Goal: Task Accomplishment & Management: Manage account settings

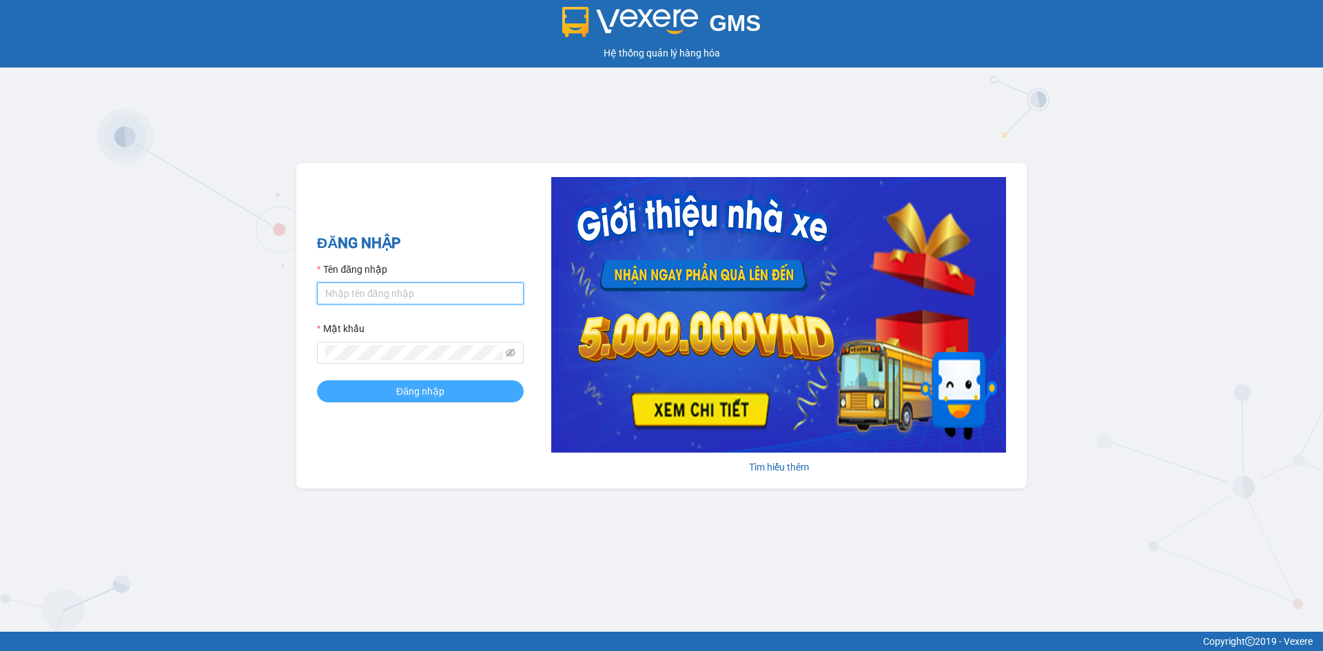
type input "nhaxe.haicuong"
click at [403, 389] on span "Đăng nhập" at bounding box center [420, 391] width 48 height 15
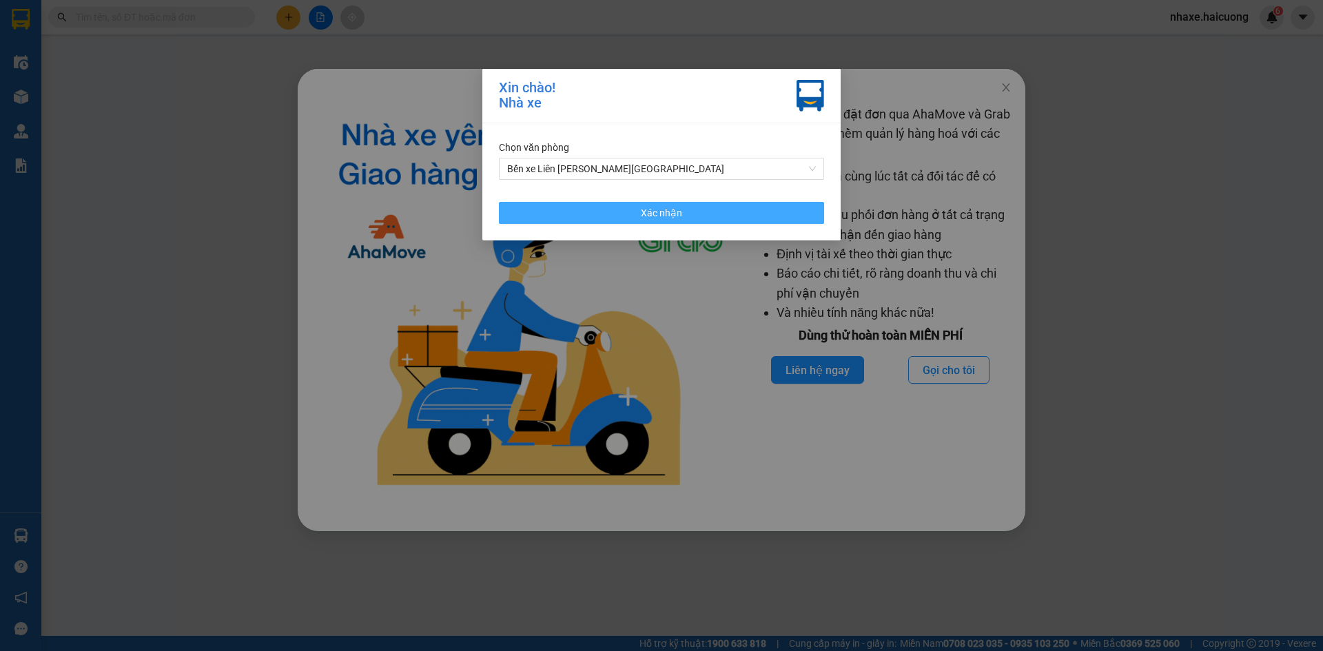
click at [662, 212] on span "Xác nhận" at bounding box center [661, 212] width 41 height 15
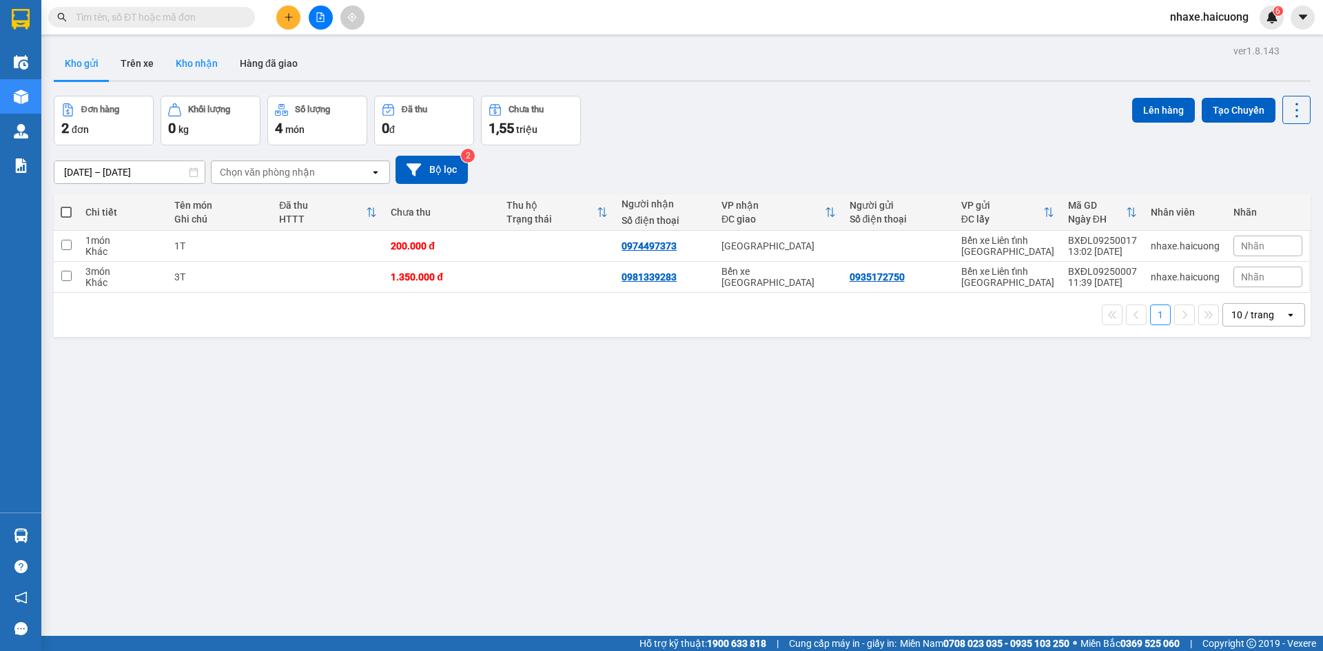
click at [207, 61] on button "Kho nhận" at bounding box center [197, 63] width 64 height 33
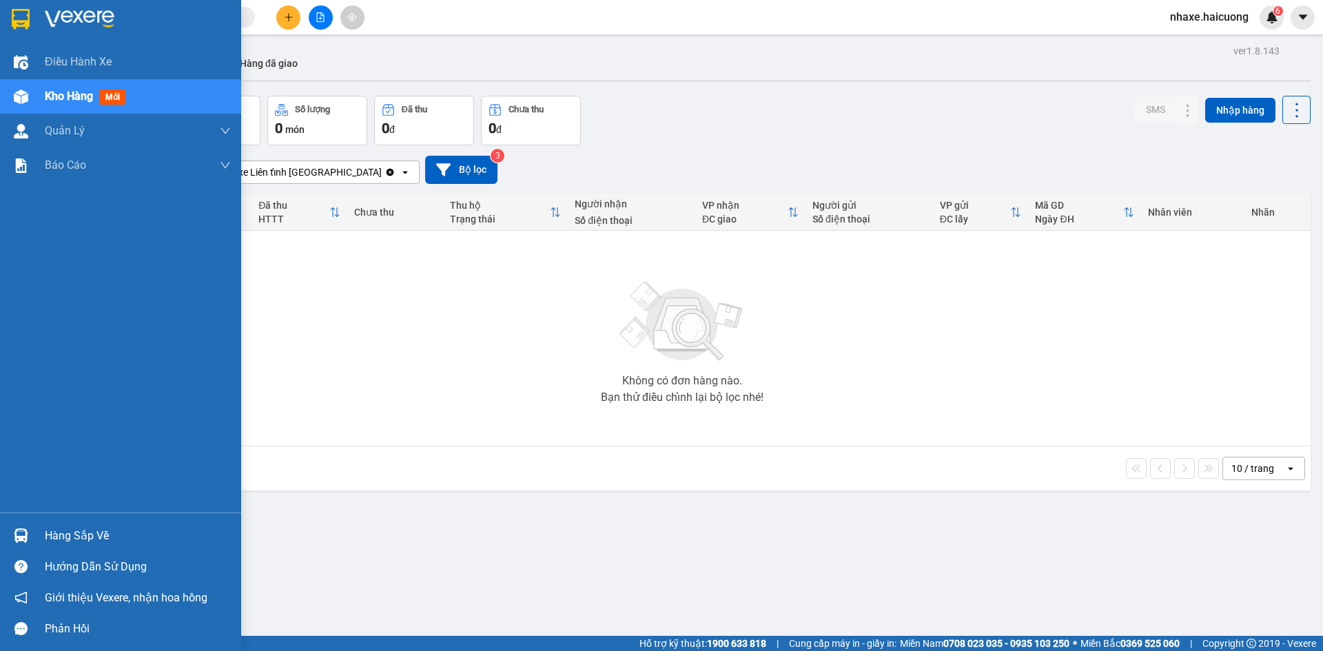
click at [79, 542] on div "Hàng sắp về" at bounding box center [138, 536] width 186 height 21
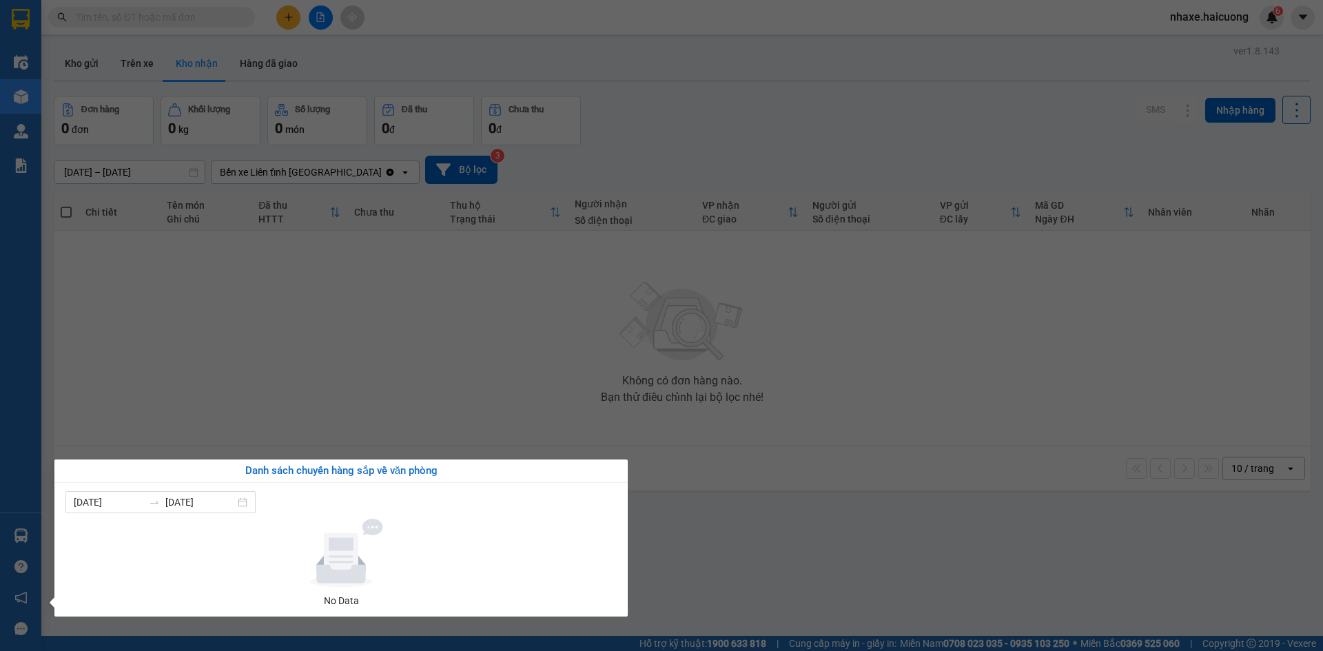
click at [329, 396] on section "Kết quả tìm kiếm ( 0 ) Bộ lọc No Data nhaxe.haicuong 6 Điều hành xe Kho hàng mớ…" at bounding box center [661, 325] width 1323 height 651
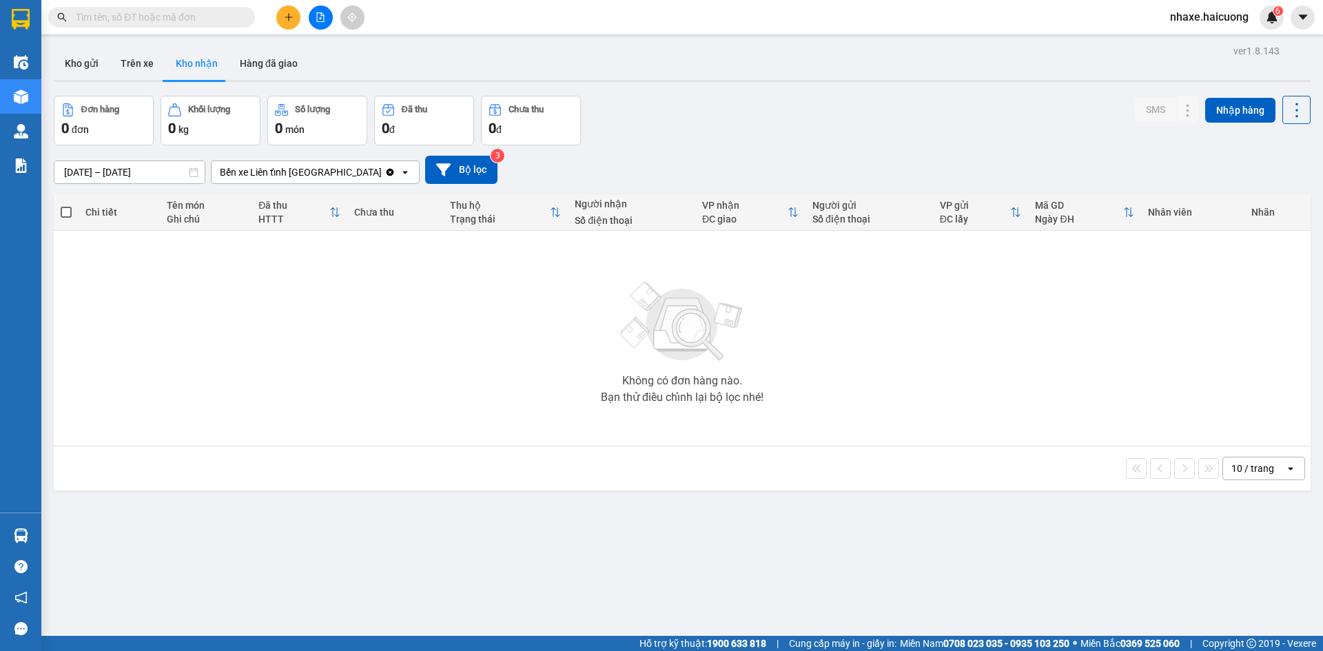
click at [127, 17] on input "text" at bounding box center [157, 17] width 163 height 15
click at [142, 63] on button "Trên xe" at bounding box center [137, 63] width 55 height 33
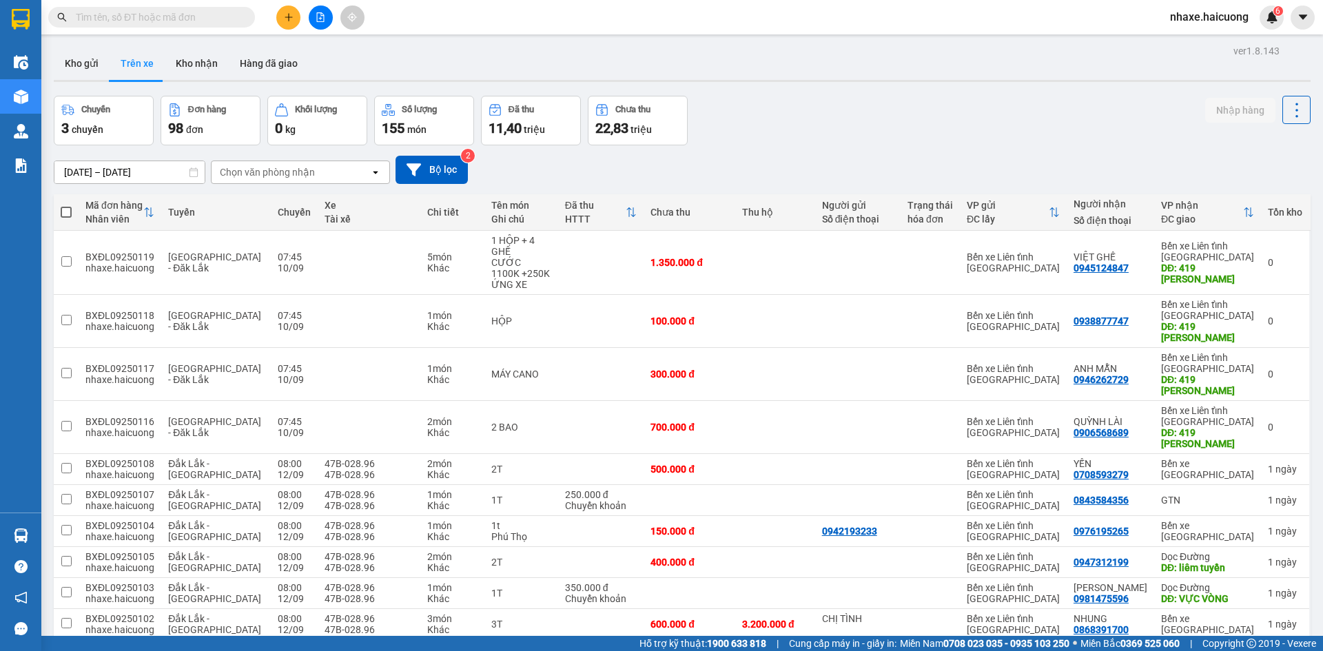
click at [283, 174] on div "Chọn văn phòng nhận" at bounding box center [267, 172] width 95 height 14
click at [287, 164] on div "Chọn văn phòng nhận" at bounding box center [291, 172] width 158 height 22
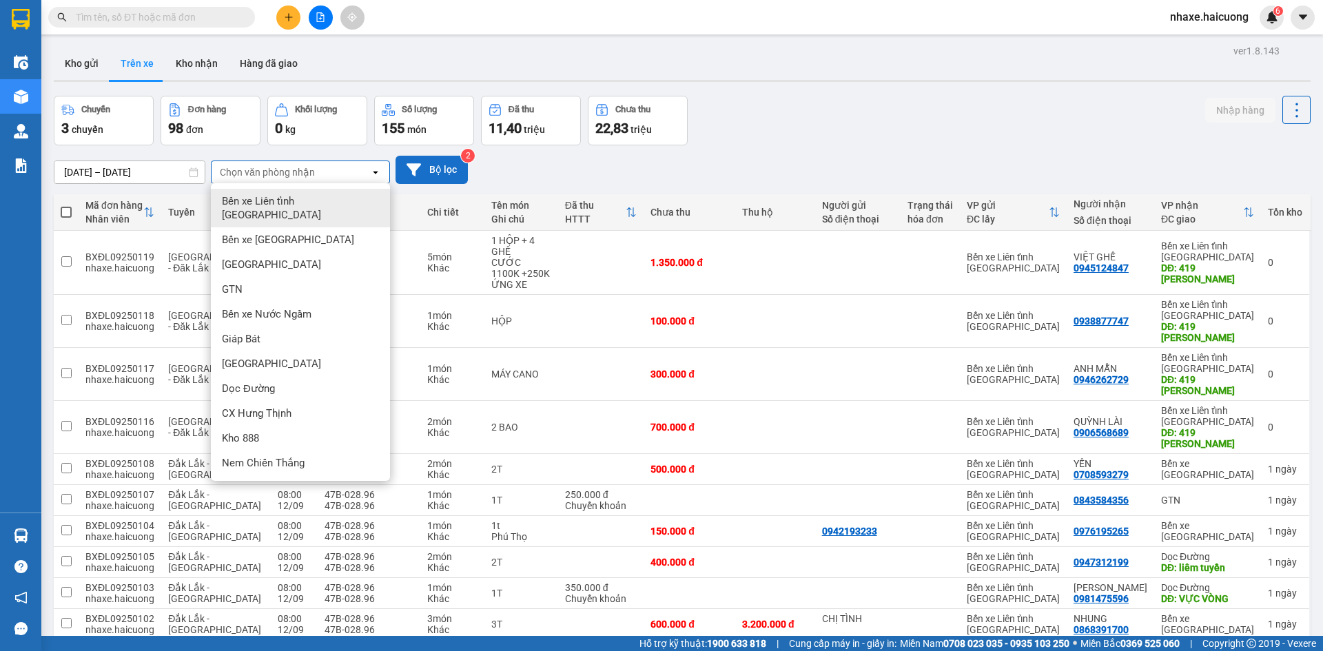
click at [413, 179] on button "Bộ lọc" at bounding box center [432, 170] width 72 height 28
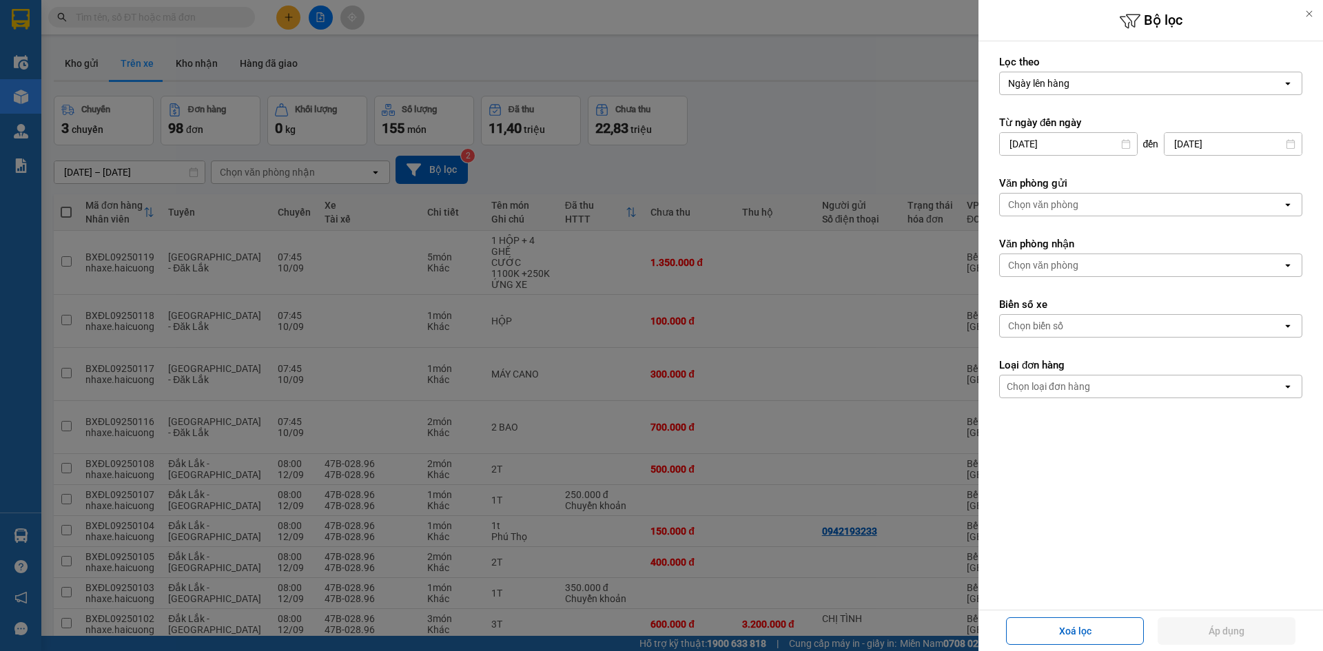
click at [1069, 318] on div "Chọn biển số" at bounding box center [1141, 326] width 283 height 22
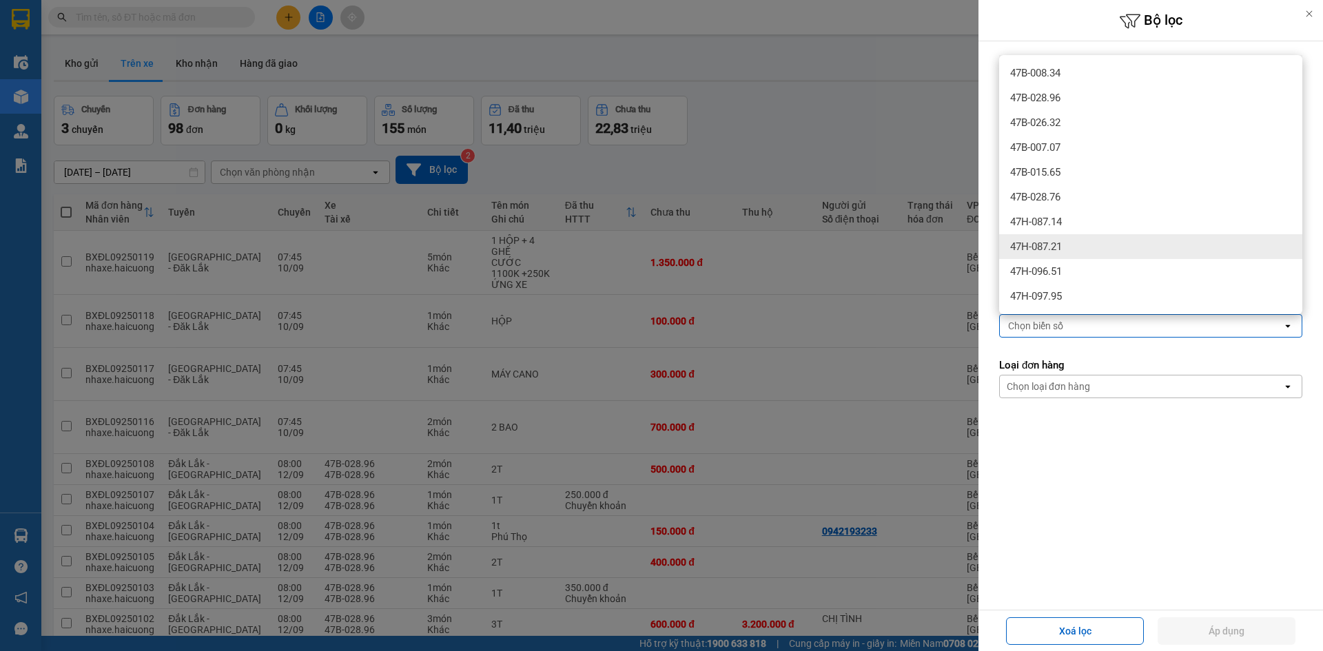
click at [753, 179] on div at bounding box center [661, 325] width 1323 height 651
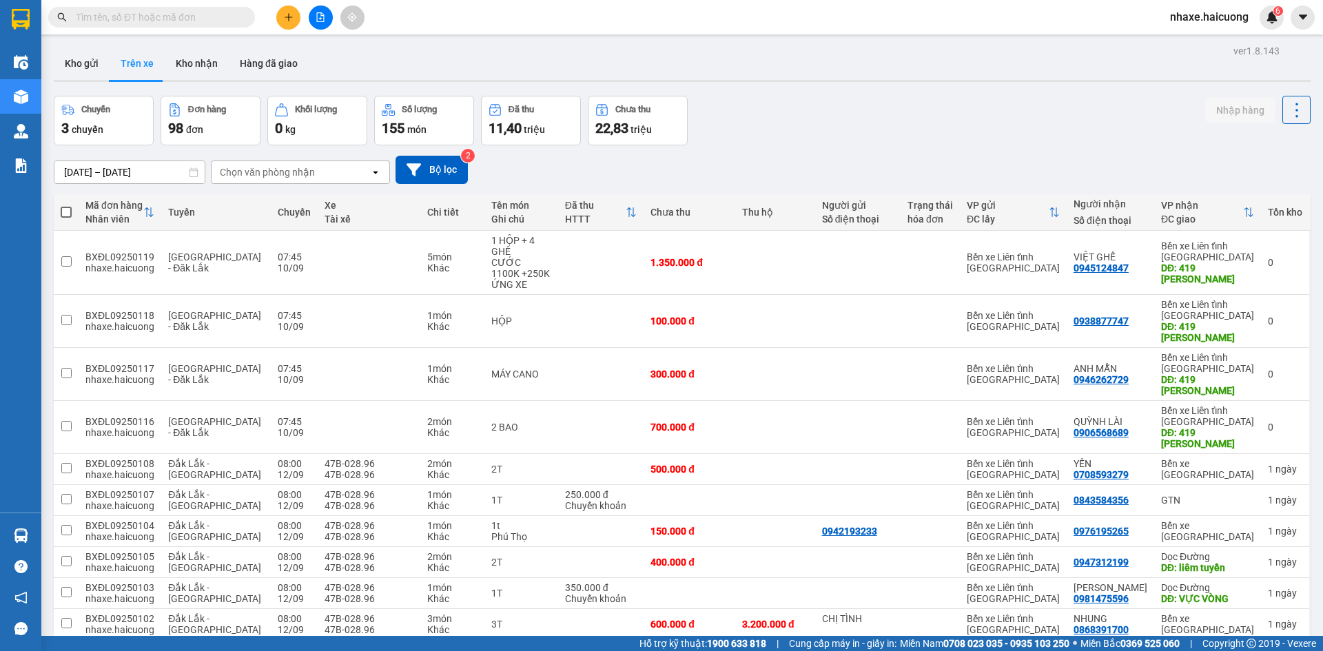
click at [332, 175] on div "Chọn văn phòng nhận" at bounding box center [291, 172] width 158 height 22
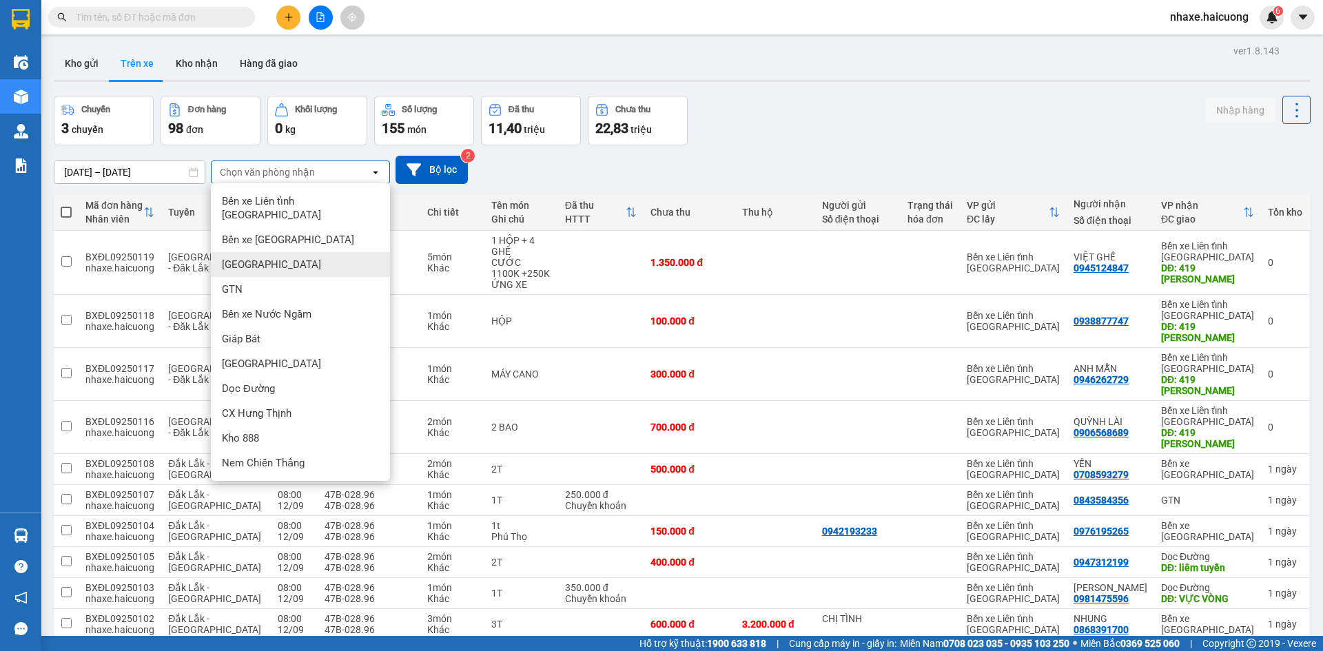
click at [274, 252] on div "Sơn Tây" at bounding box center [300, 264] width 179 height 25
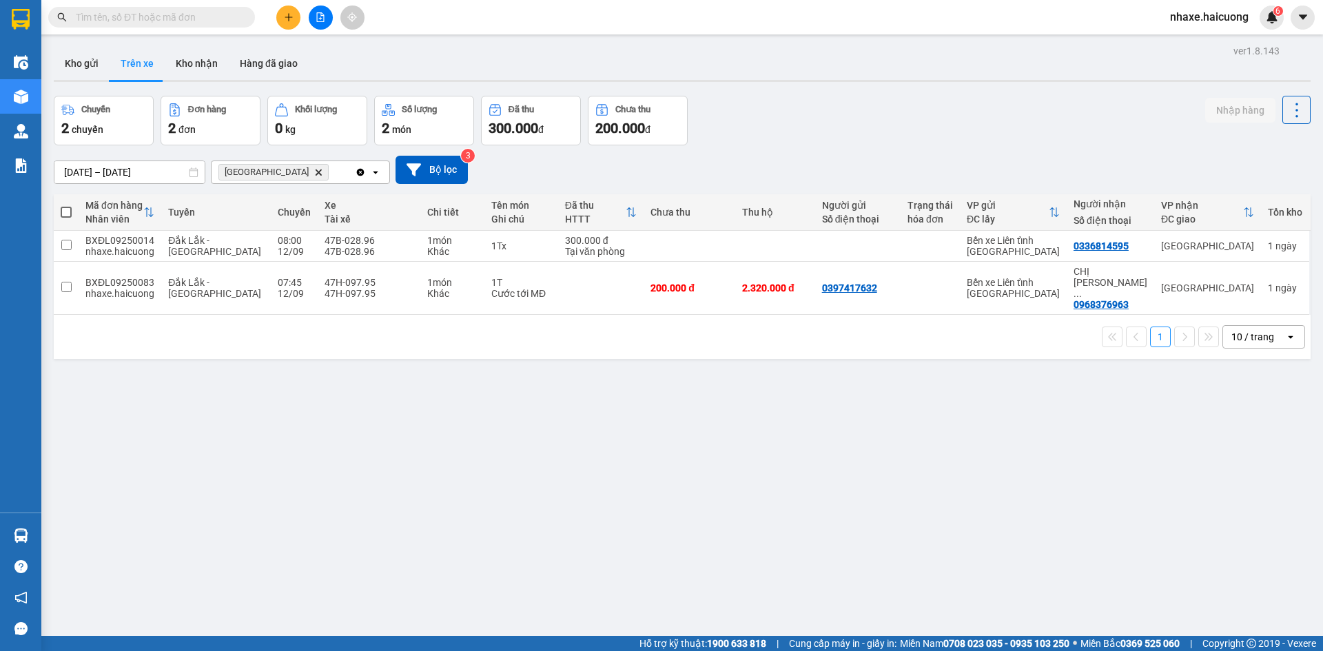
click at [65, 213] on span at bounding box center [66, 212] width 11 height 11
click at [66, 205] on input "checkbox" at bounding box center [66, 205] width 0 height 0
checkbox input "true"
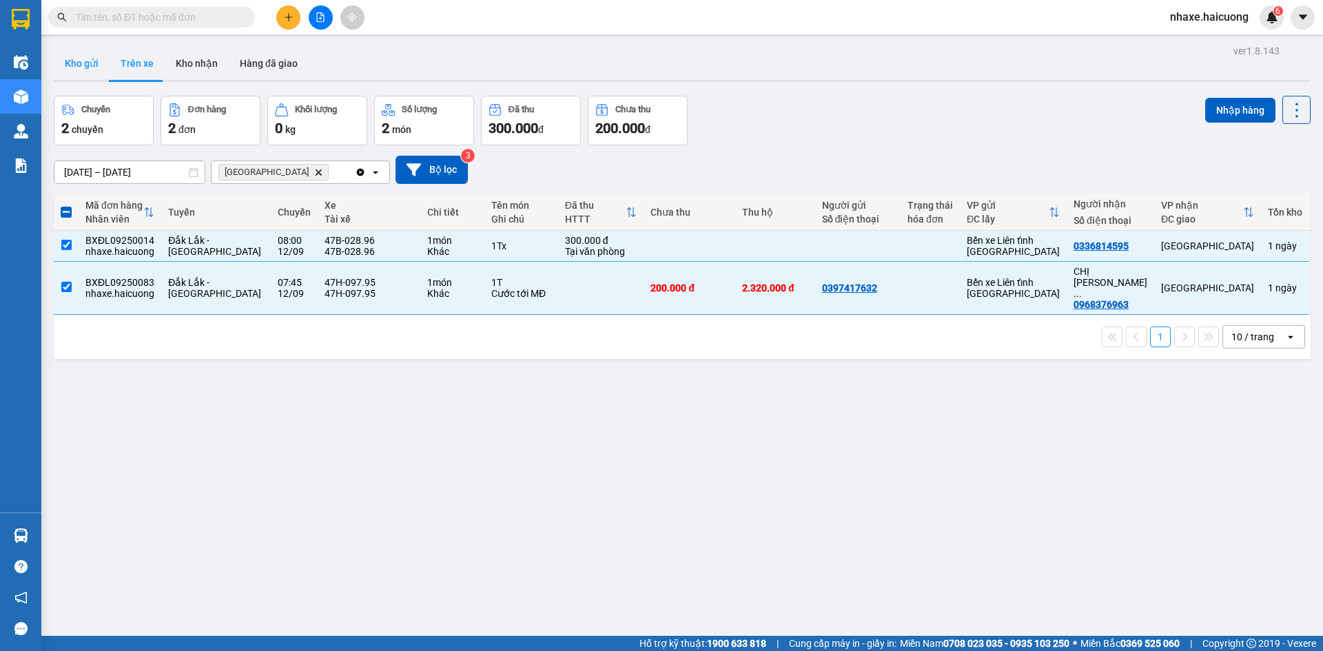
click at [79, 74] on button "Kho gửi" at bounding box center [82, 63] width 56 height 33
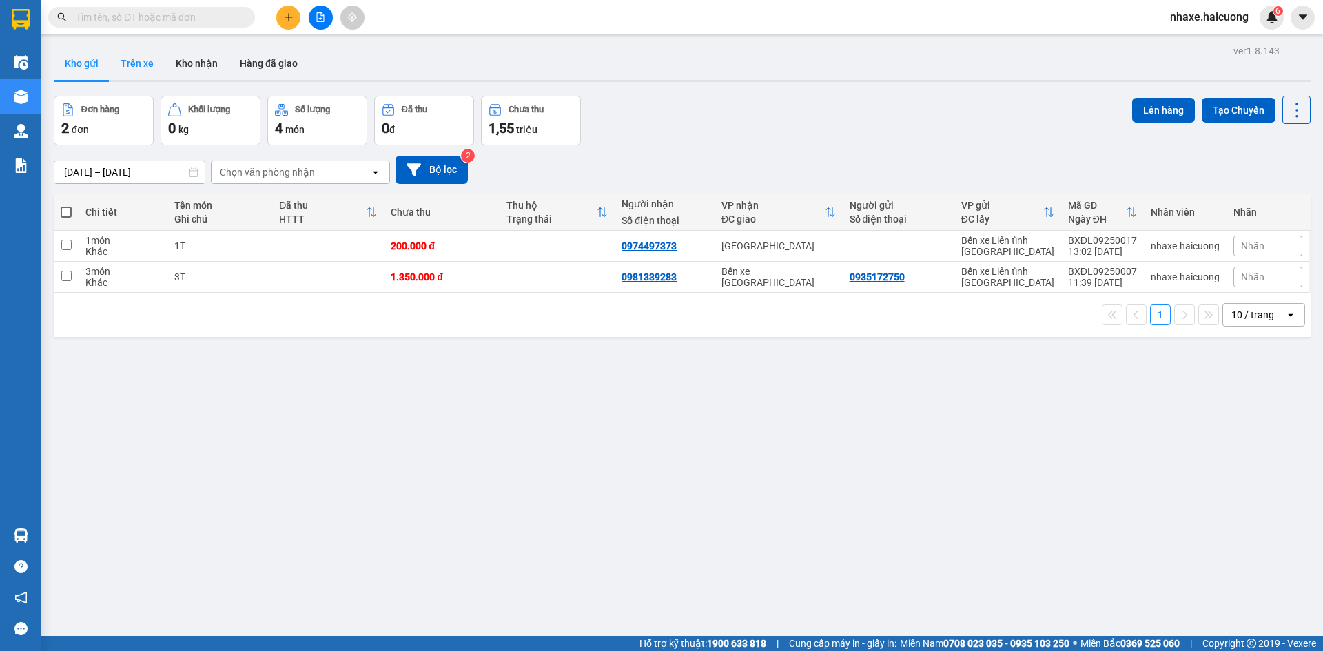
click at [121, 58] on button "Trên xe" at bounding box center [137, 63] width 55 height 33
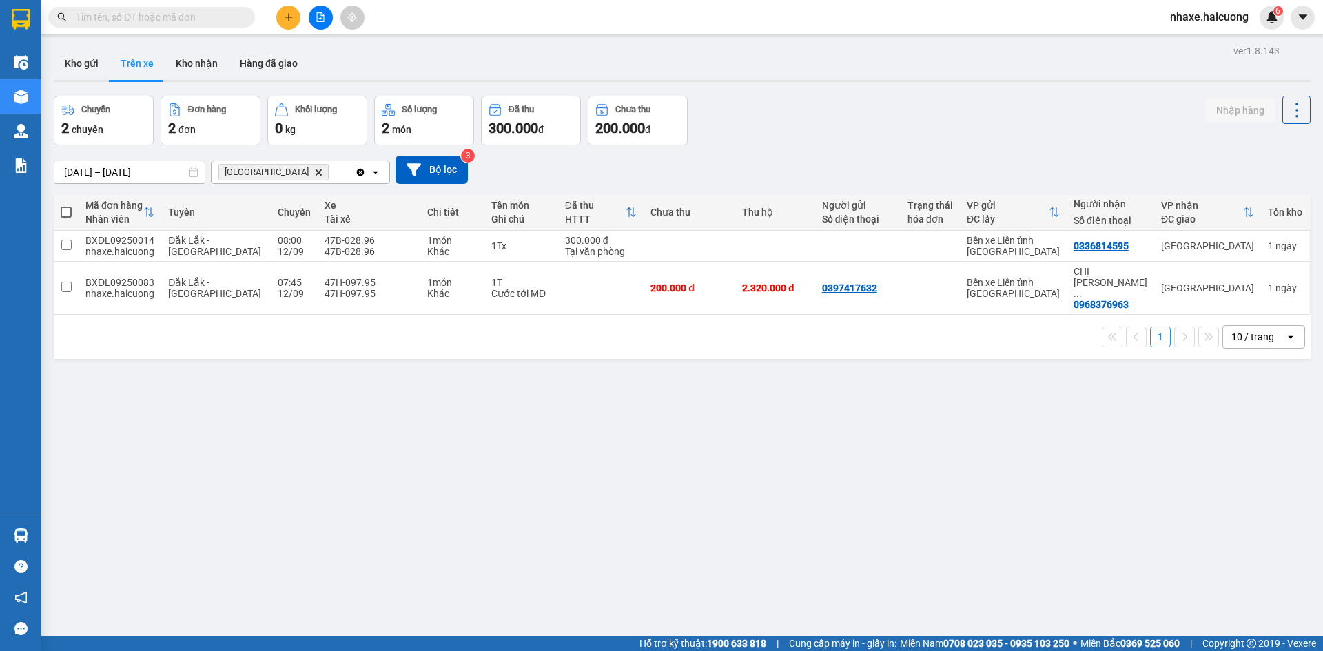
click at [314, 169] on icon "Delete" at bounding box center [318, 172] width 8 height 8
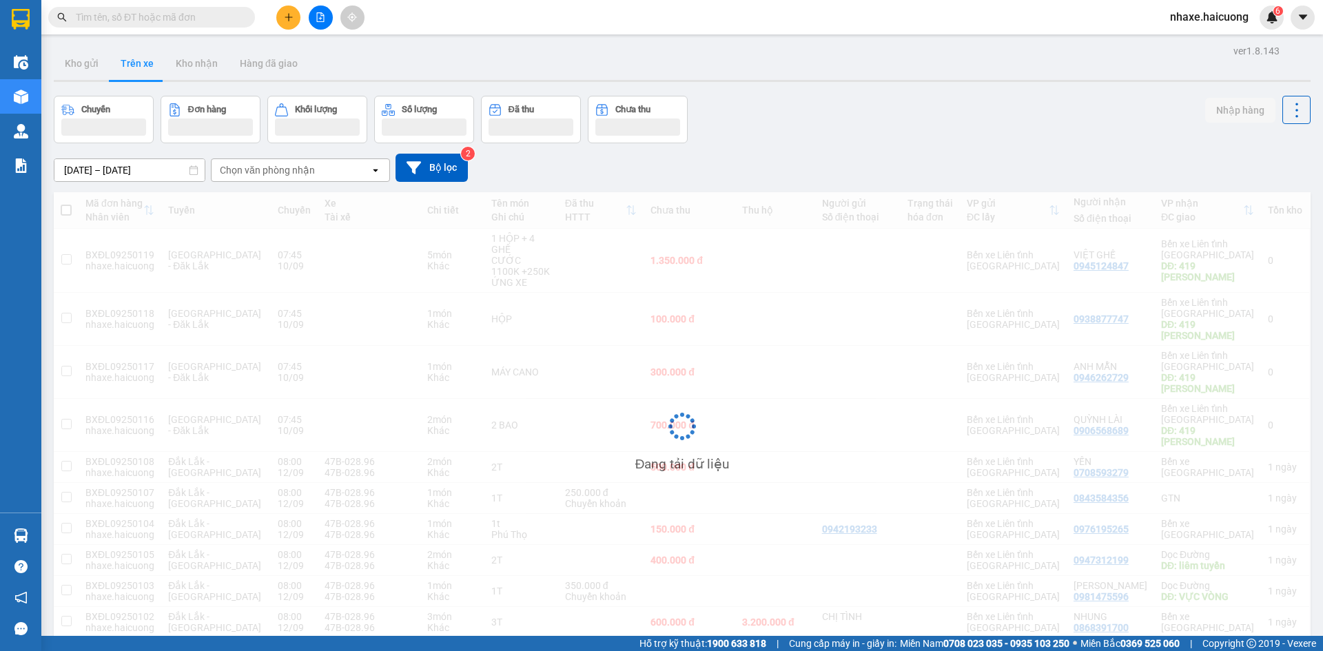
click at [304, 178] on div "Chọn văn phòng nhận" at bounding box center [291, 170] width 158 height 22
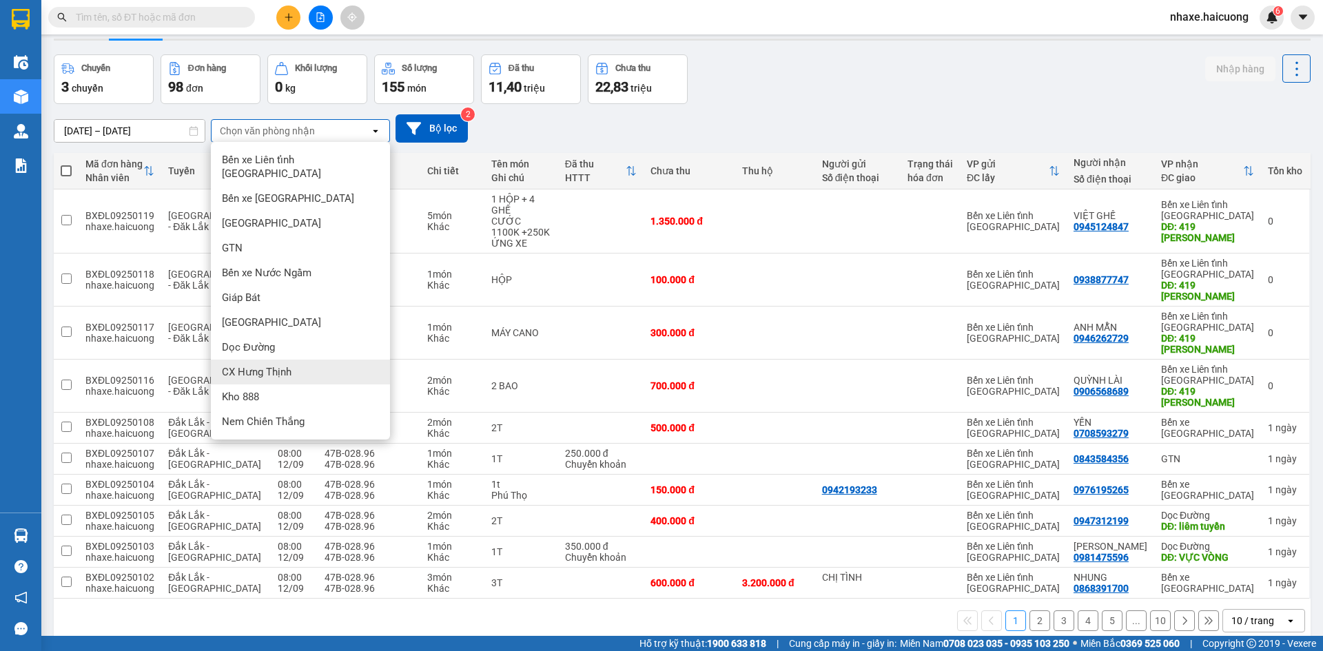
scroll to position [63, 0]
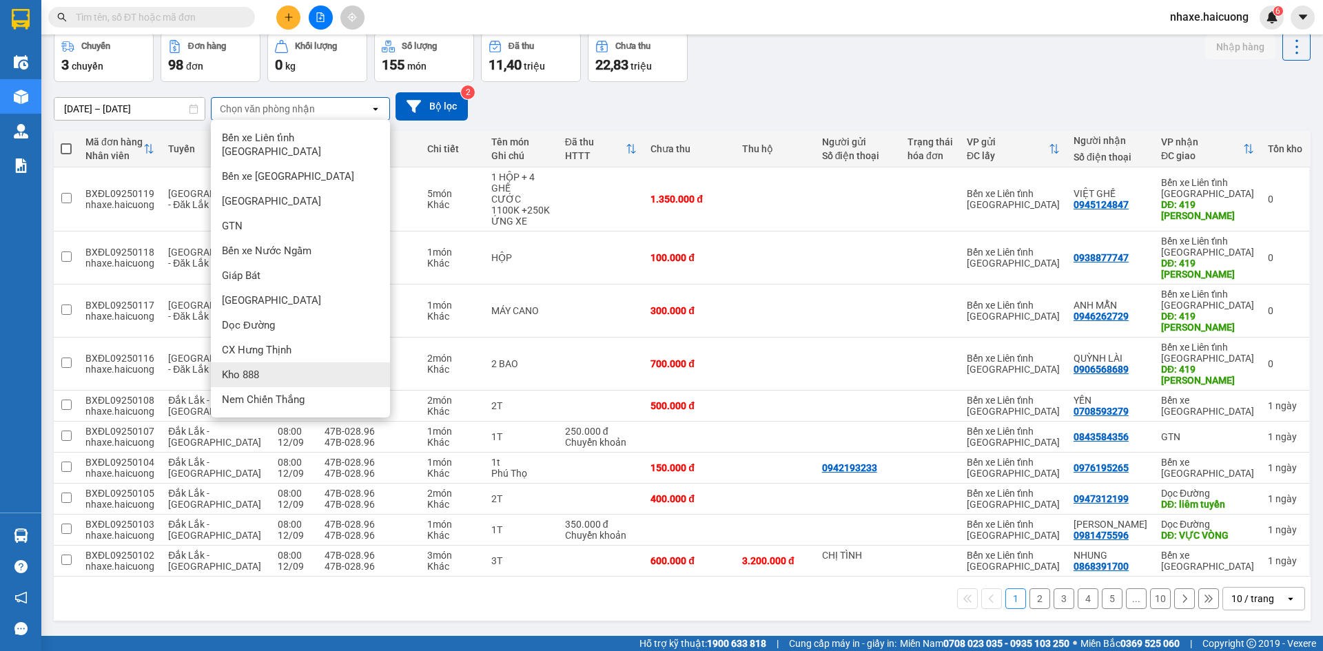
click at [316, 362] on div "Kho 888" at bounding box center [300, 374] width 179 height 25
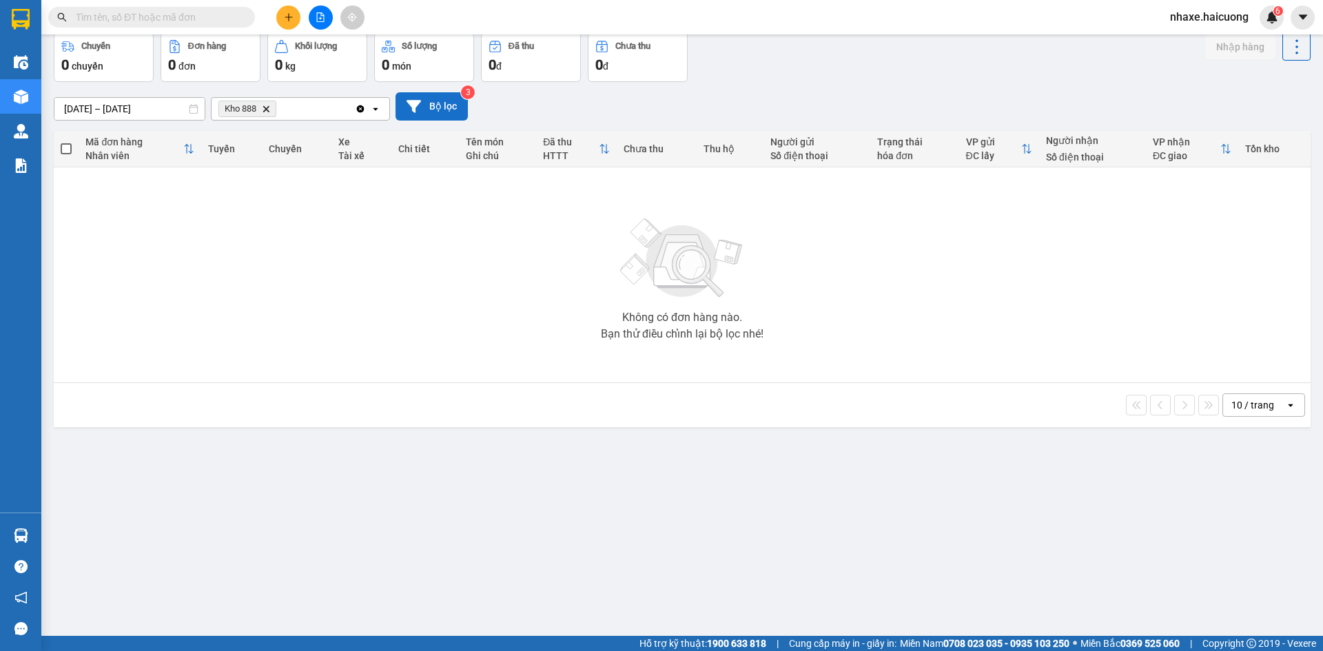
click at [443, 106] on button "Bộ lọc" at bounding box center [432, 106] width 72 height 28
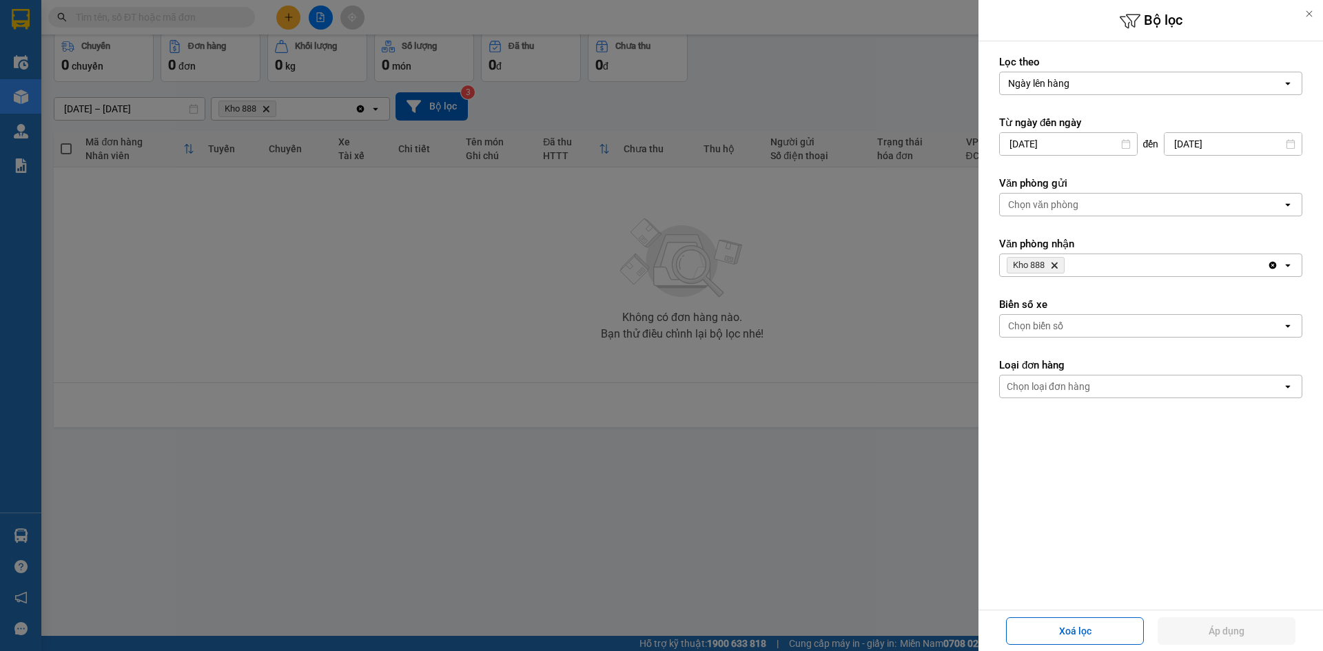
click at [1074, 327] on div "Chọn biển số" at bounding box center [1141, 326] width 283 height 22
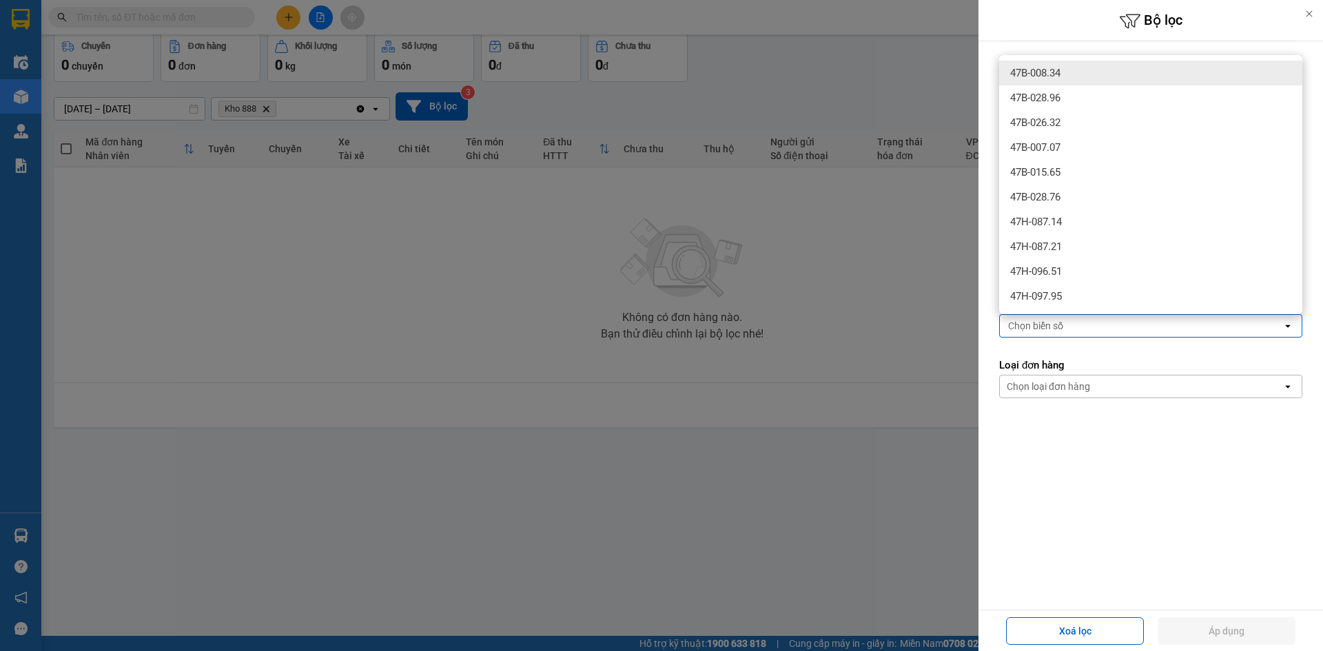
click at [484, 203] on div at bounding box center [661, 325] width 1323 height 651
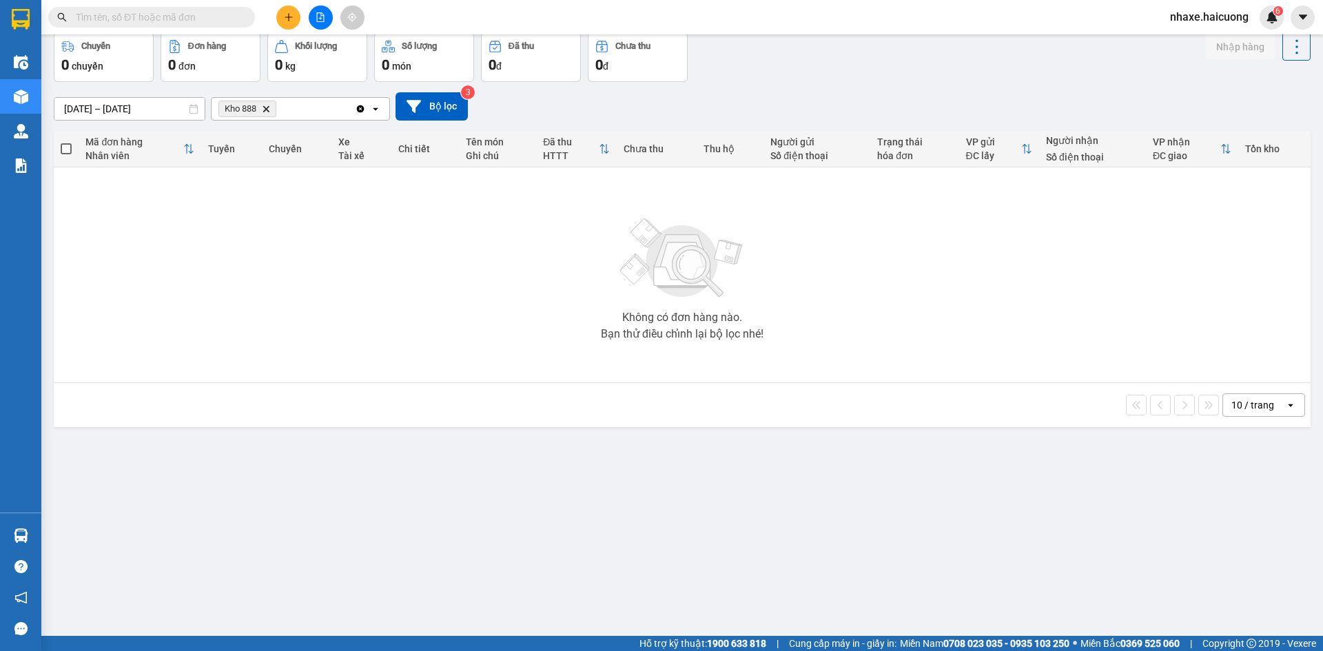
click at [356, 110] on icon "Clear all" at bounding box center [360, 108] width 11 height 11
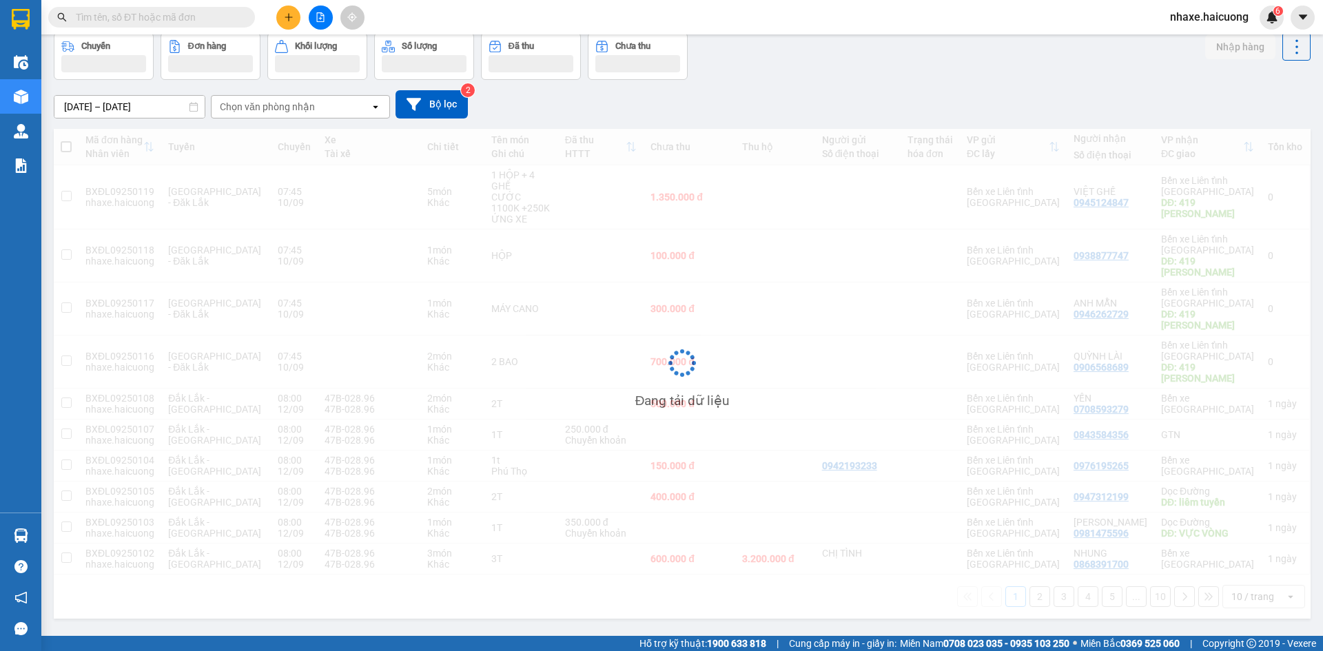
click at [333, 109] on div "Chọn văn phòng nhận" at bounding box center [291, 107] width 158 height 22
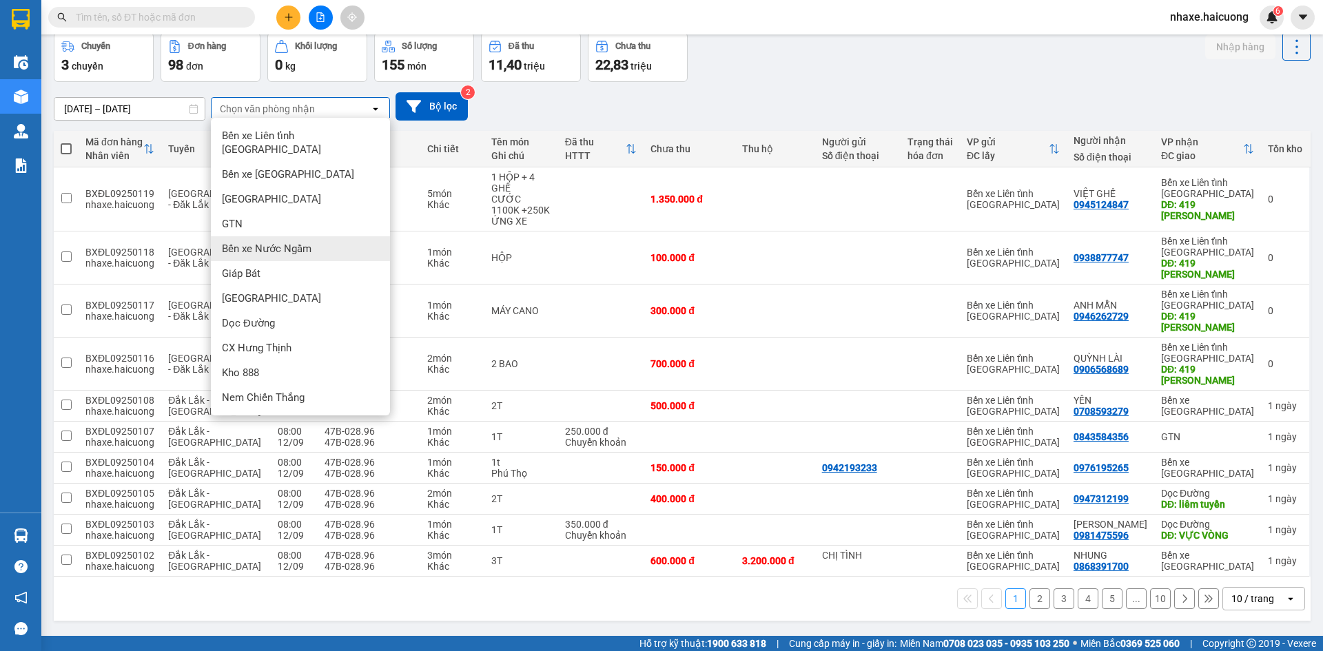
click at [273, 242] on span "Bến xe Nước Ngầm" at bounding box center [267, 249] width 90 height 14
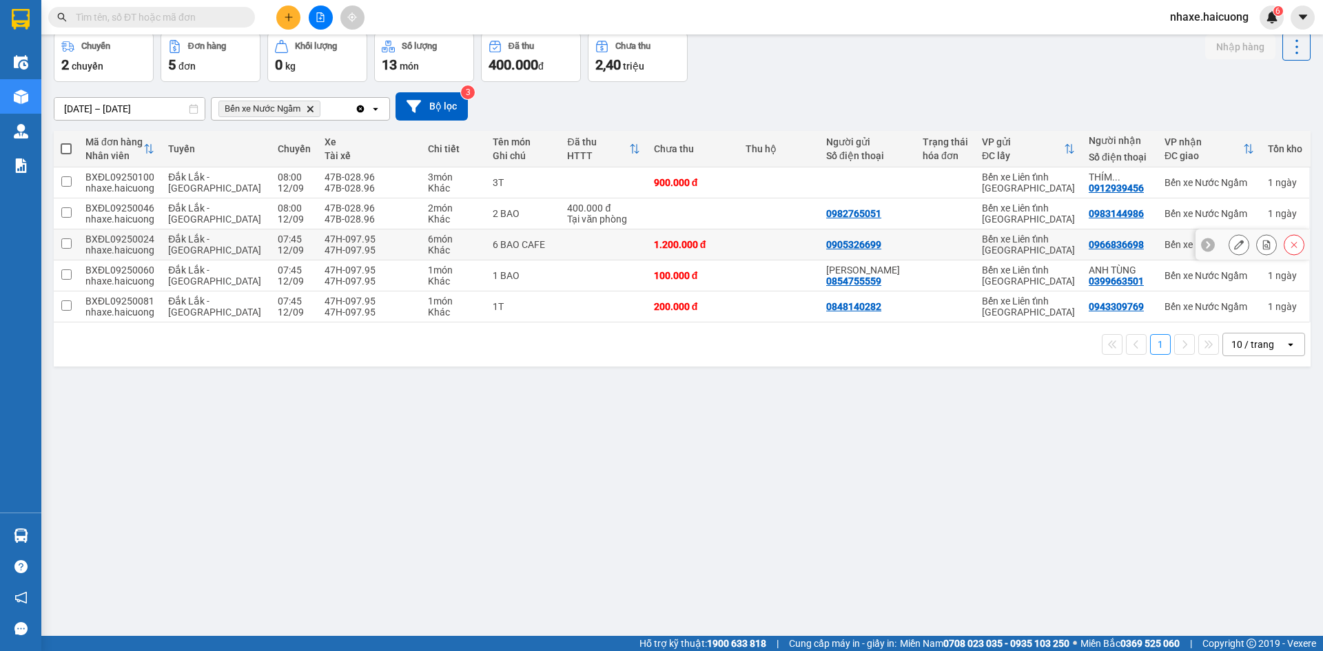
click at [63, 242] on input "checkbox" at bounding box center [66, 243] width 10 height 10
checkbox input "true"
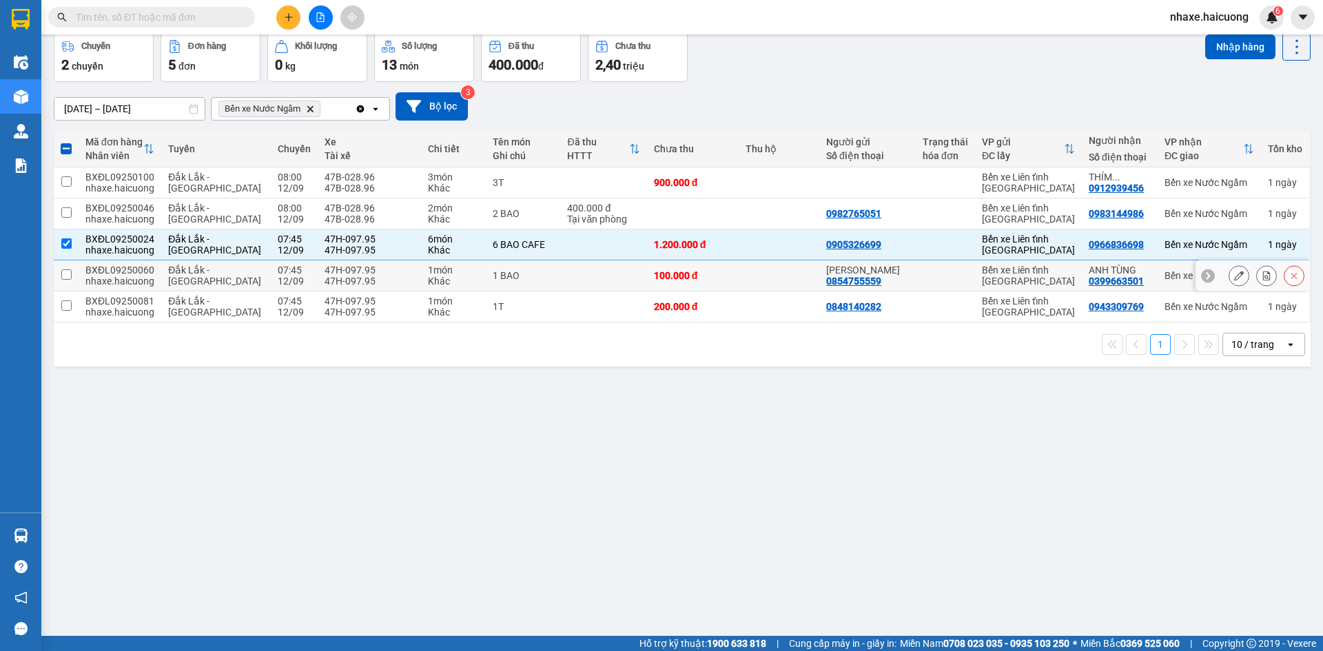
click at [64, 280] on td at bounding box center [66, 275] width 25 height 31
checkbox input "true"
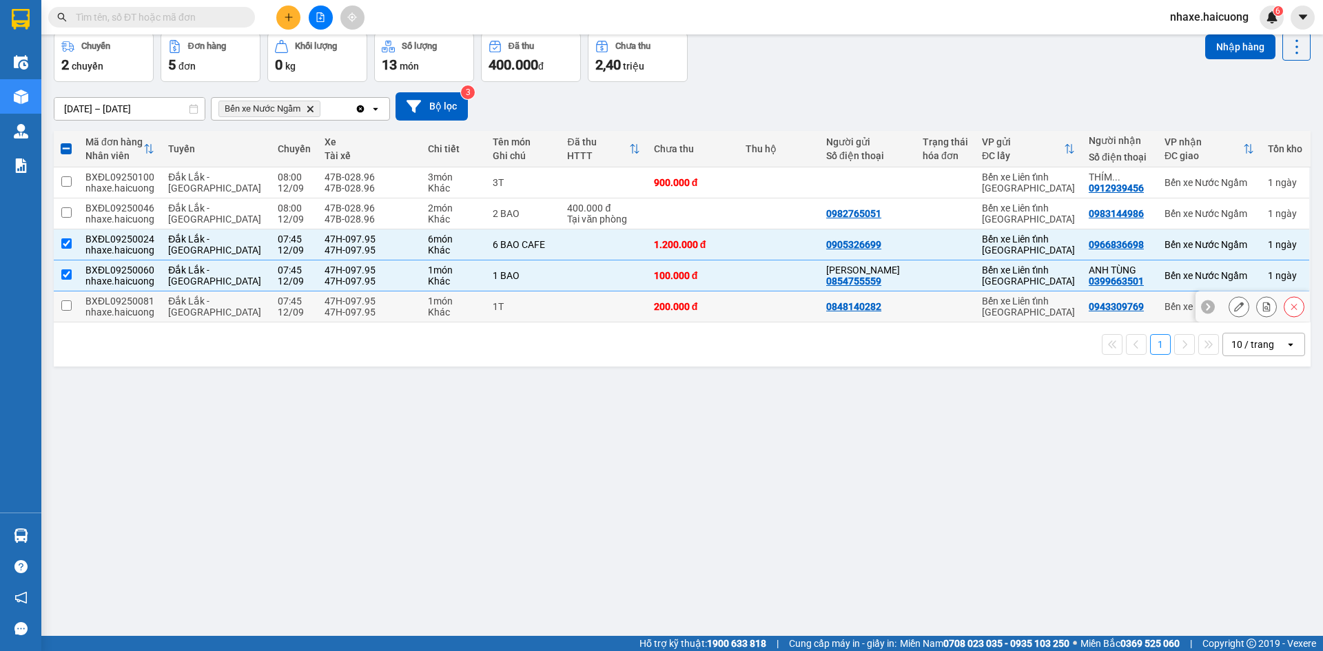
click at [67, 303] on input "checkbox" at bounding box center [66, 305] width 10 height 10
checkbox input "true"
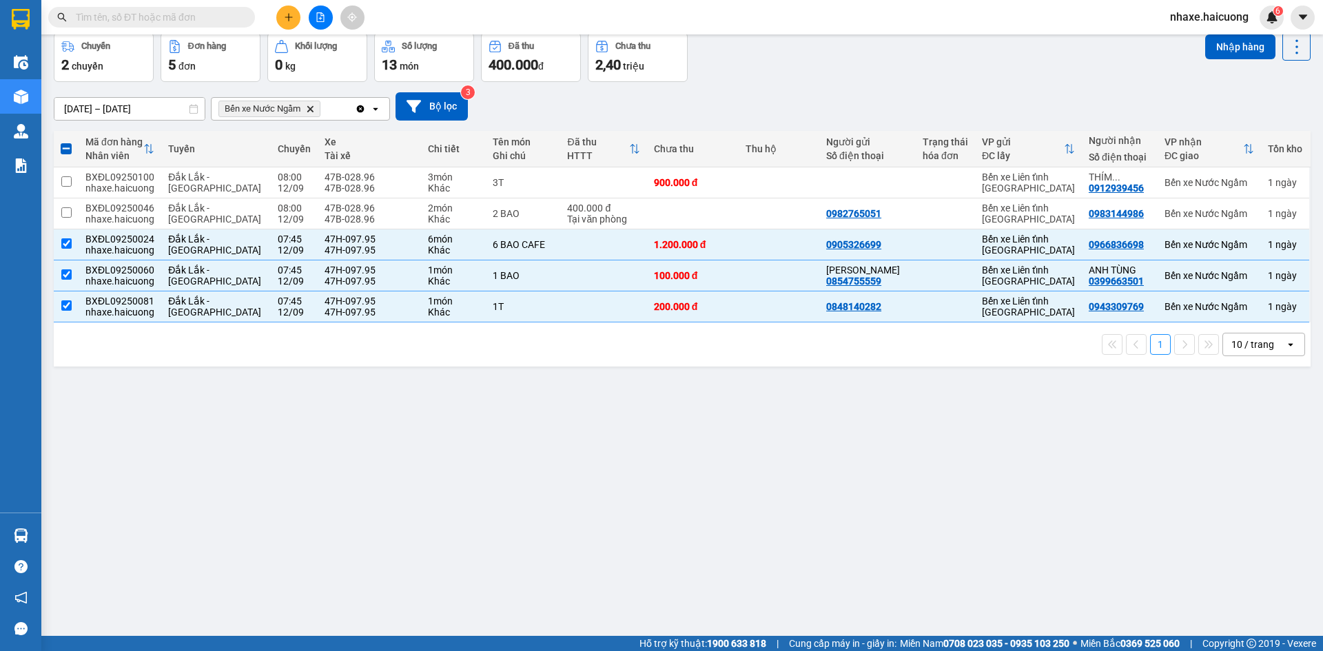
click at [64, 151] on span at bounding box center [66, 148] width 11 height 11
click at [66, 142] on input "checkbox" at bounding box center [66, 142] width 0 height 0
checkbox input "true"
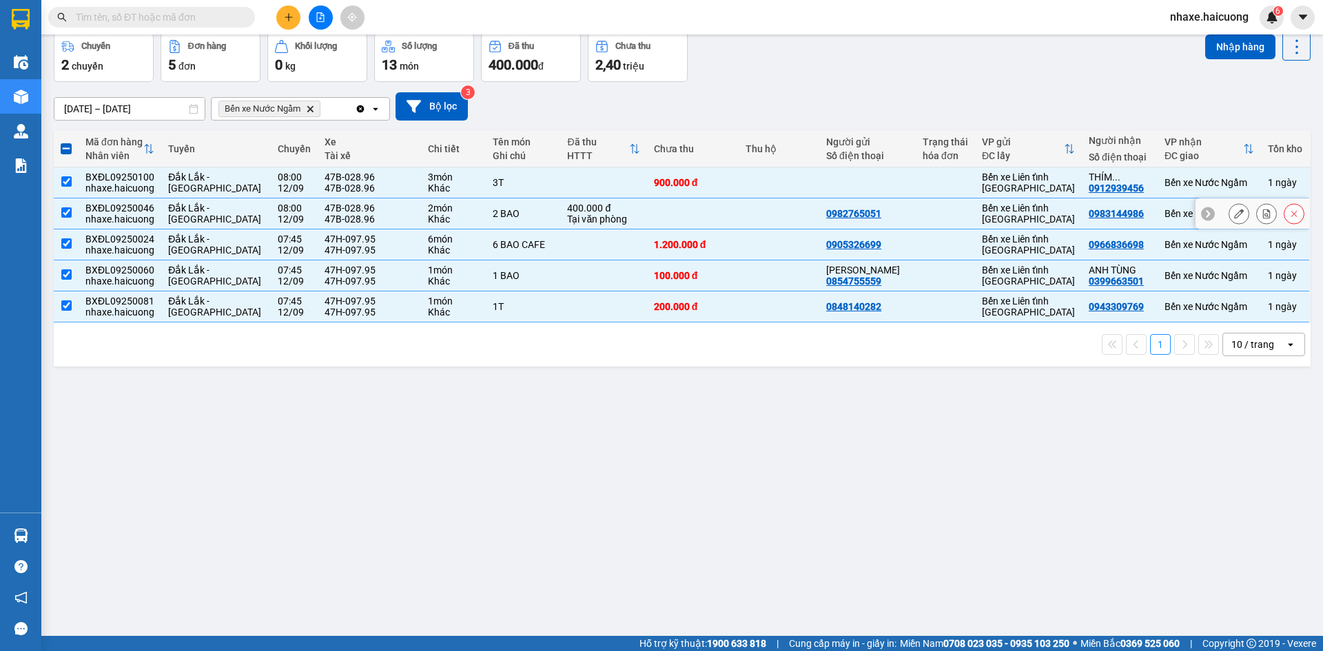
click at [65, 208] on input "checkbox" at bounding box center [66, 212] width 10 height 10
checkbox input "false"
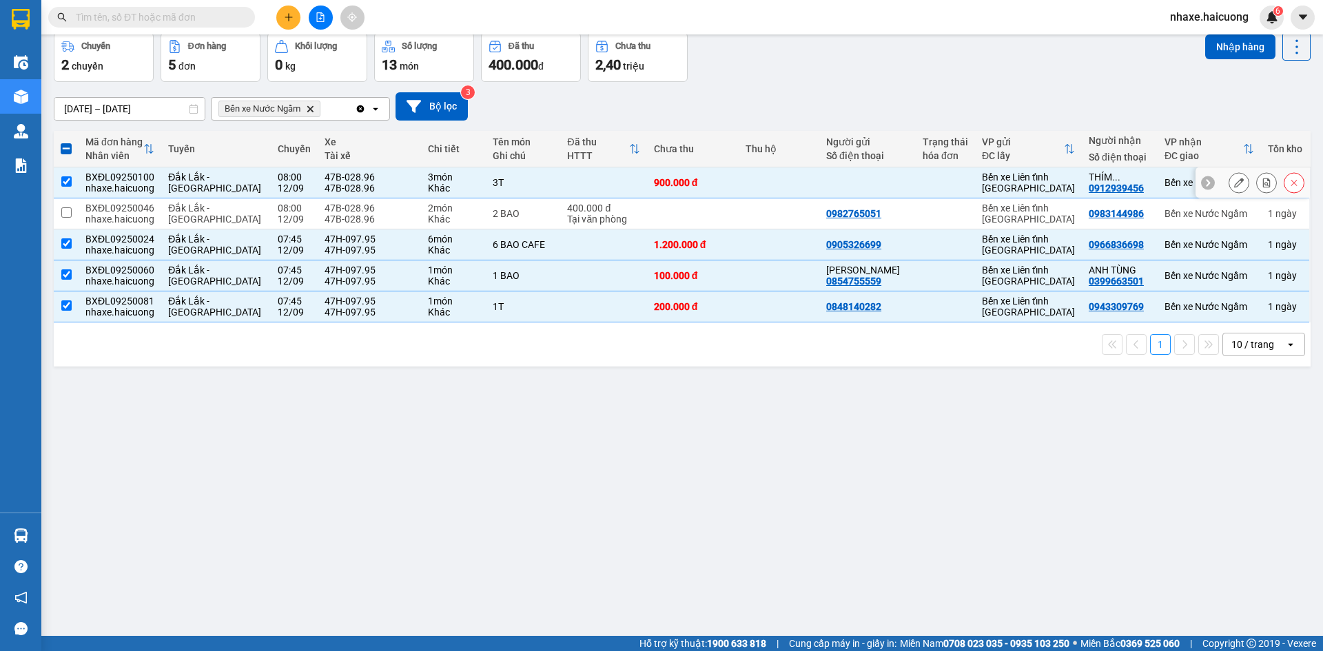
click at [63, 183] on input "checkbox" at bounding box center [66, 181] width 10 height 10
checkbox input "false"
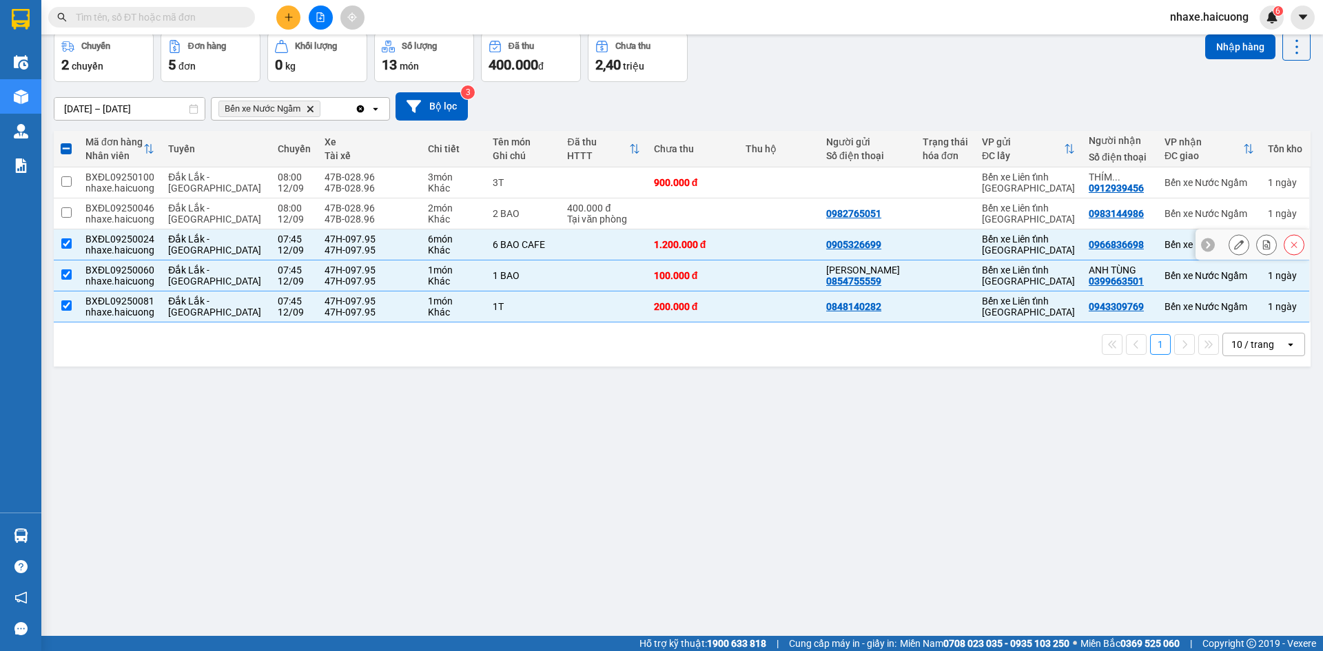
click at [68, 240] on input "checkbox" at bounding box center [66, 243] width 10 height 10
checkbox input "false"
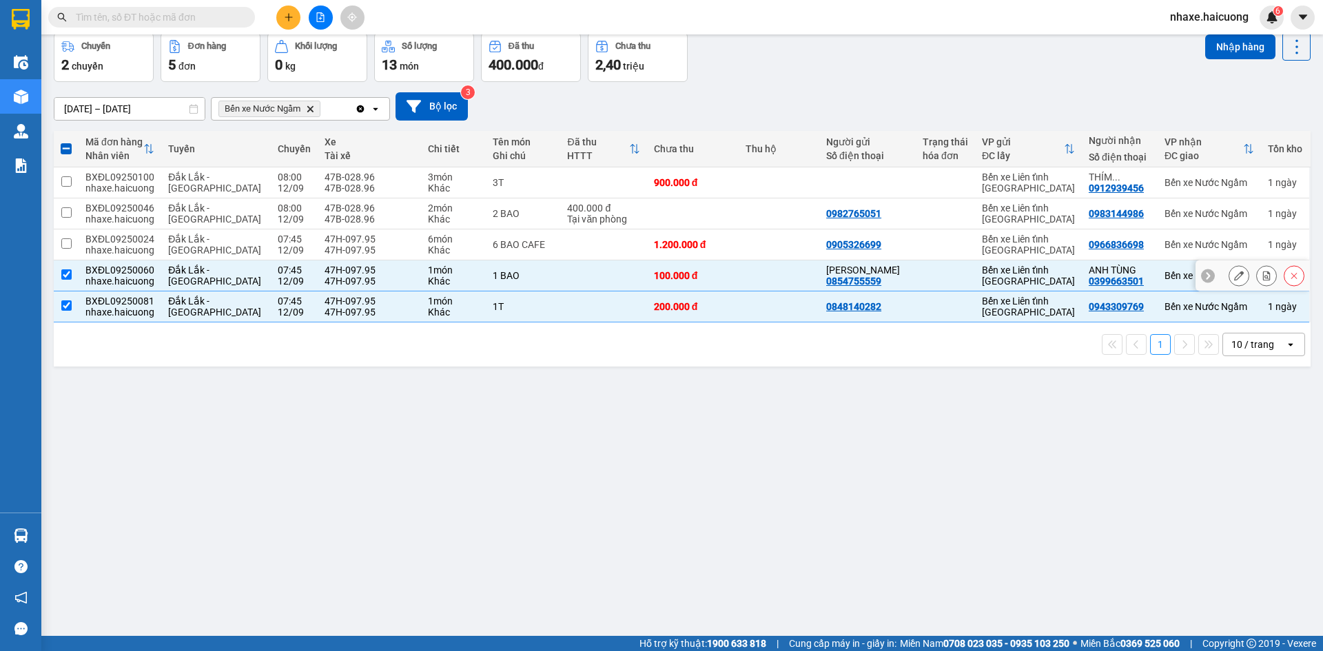
click at [70, 271] on input "checkbox" at bounding box center [66, 274] width 10 height 10
checkbox input "false"
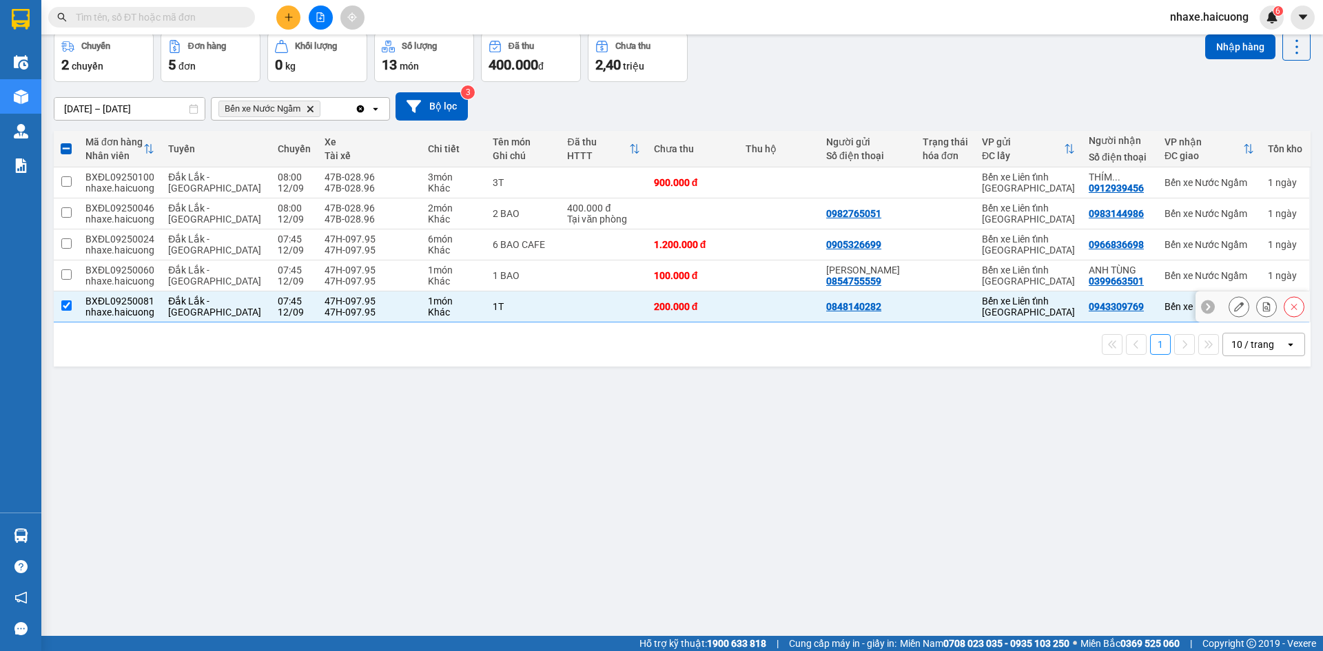
click at [65, 301] on input "checkbox" at bounding box center [66, 305] width 10 height 10
checkbox input "false"
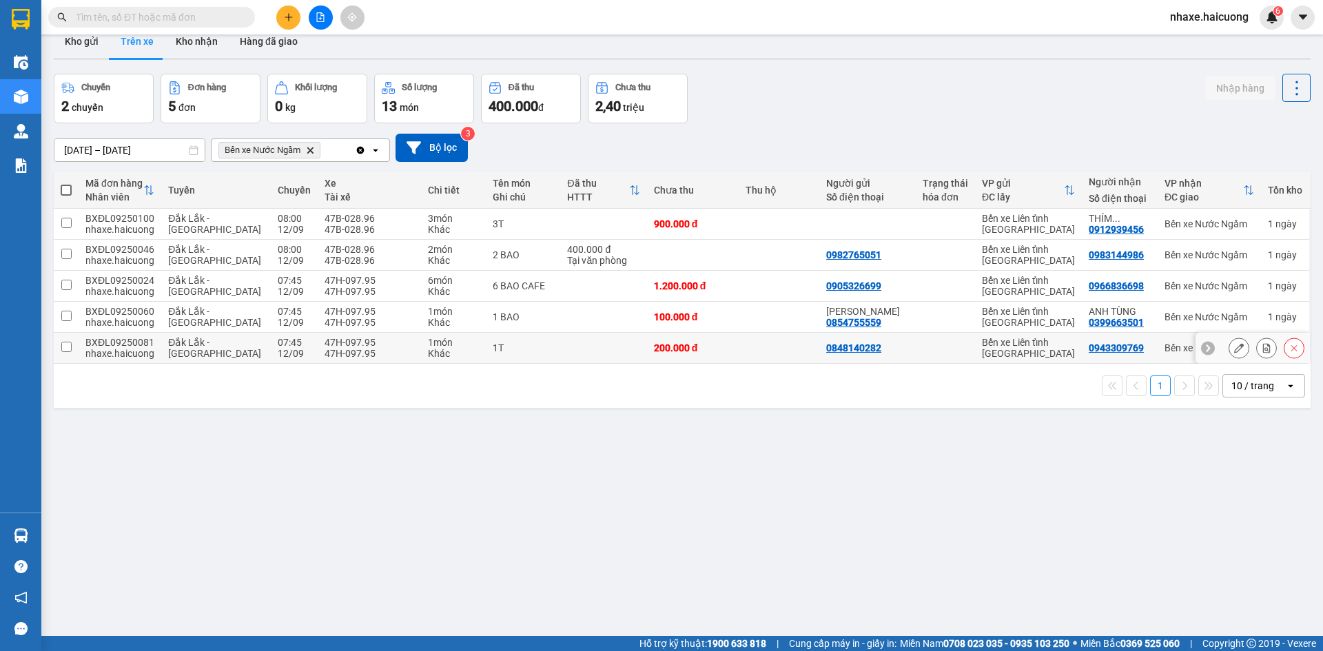
scroll to position [0, 0]
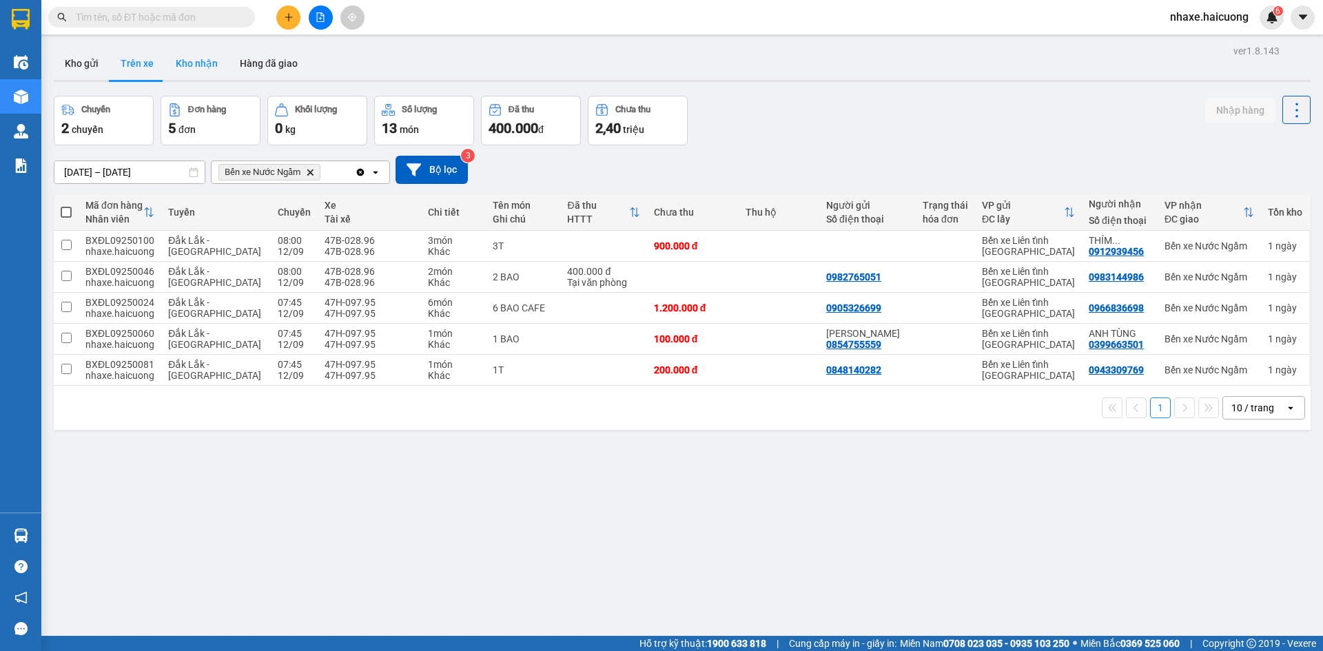
click at [207, 70] on button "Kho nhận" at bounding box center [197, 63] width 64 height 33
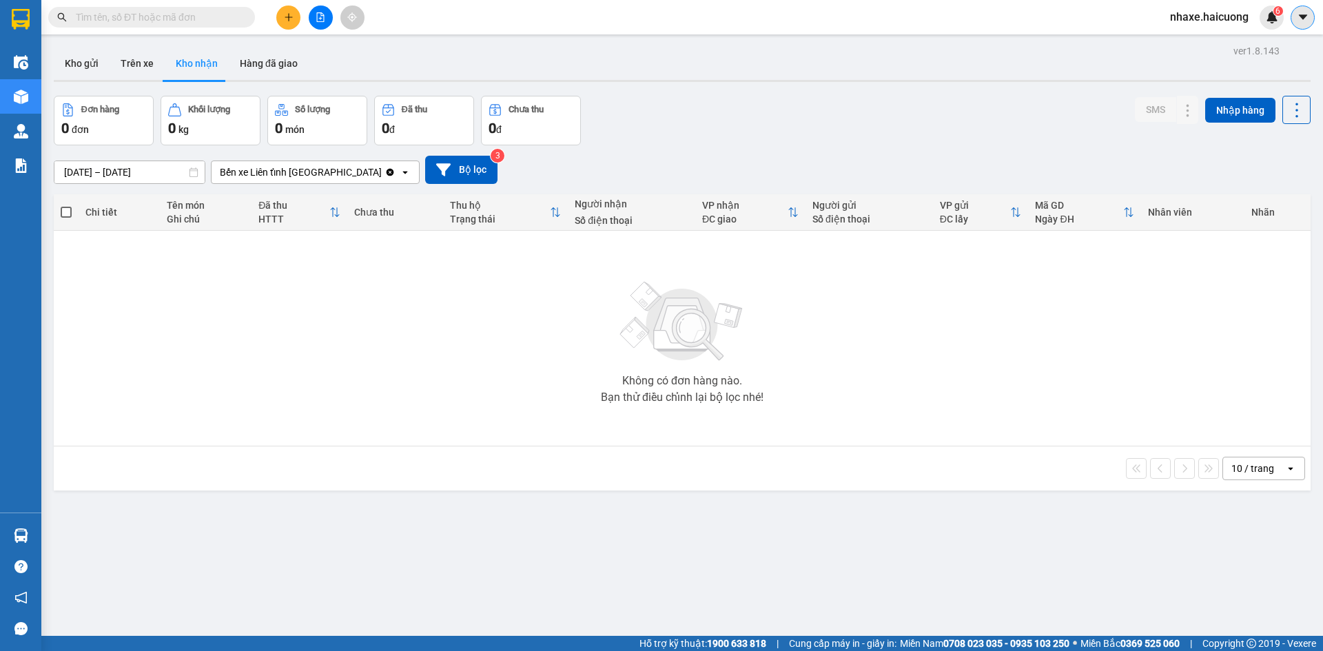
click at [1306, 14] on icon "caret-down" at bounding box center [1303, 17] width 12 height 12
click at [1304, 22] on icon "caret-down" at bounding box center [1303, 17] width 12 height 12
click at [150, 61] on button "Trên xe" at bounding box center [137, 63] width 55 height 33
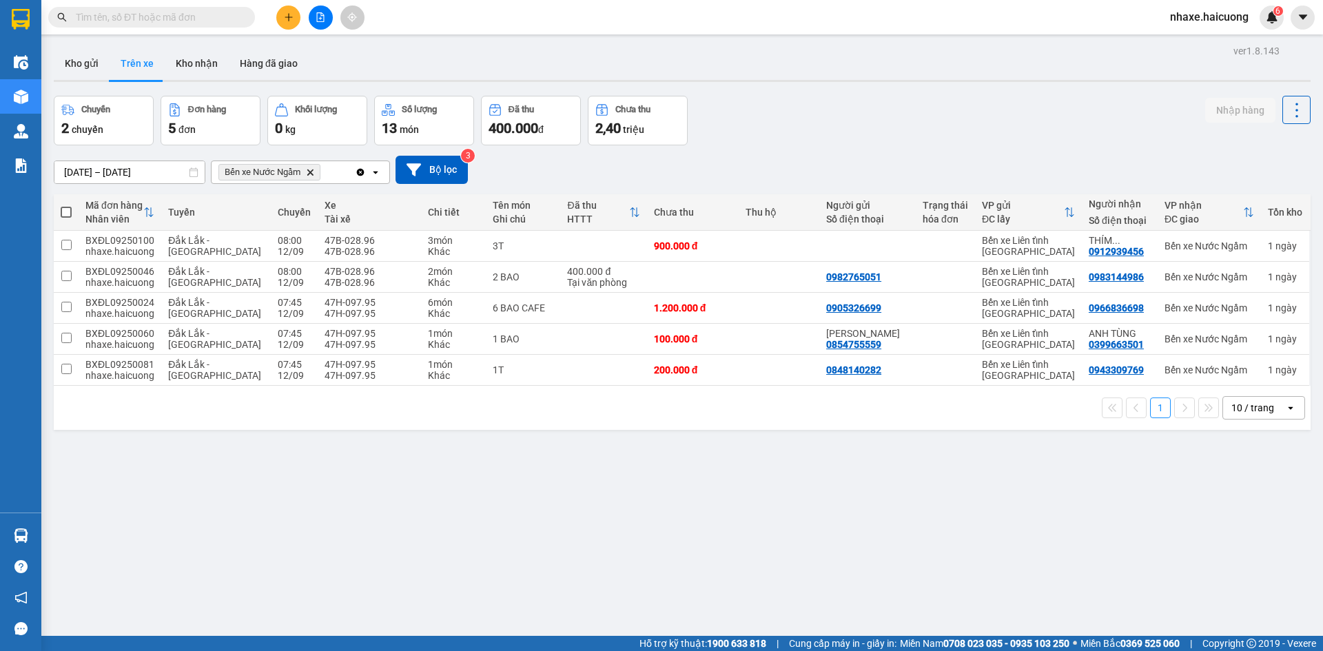
click at [310, 173] on icon "Bến xe Nước Ngầm, close by backspace" at bounding box center [310, 172] width 6 height 6
click at [305, 172] on div "Chọn văn phòng nhận" at bounding box center [267, 172] width 95 height 14
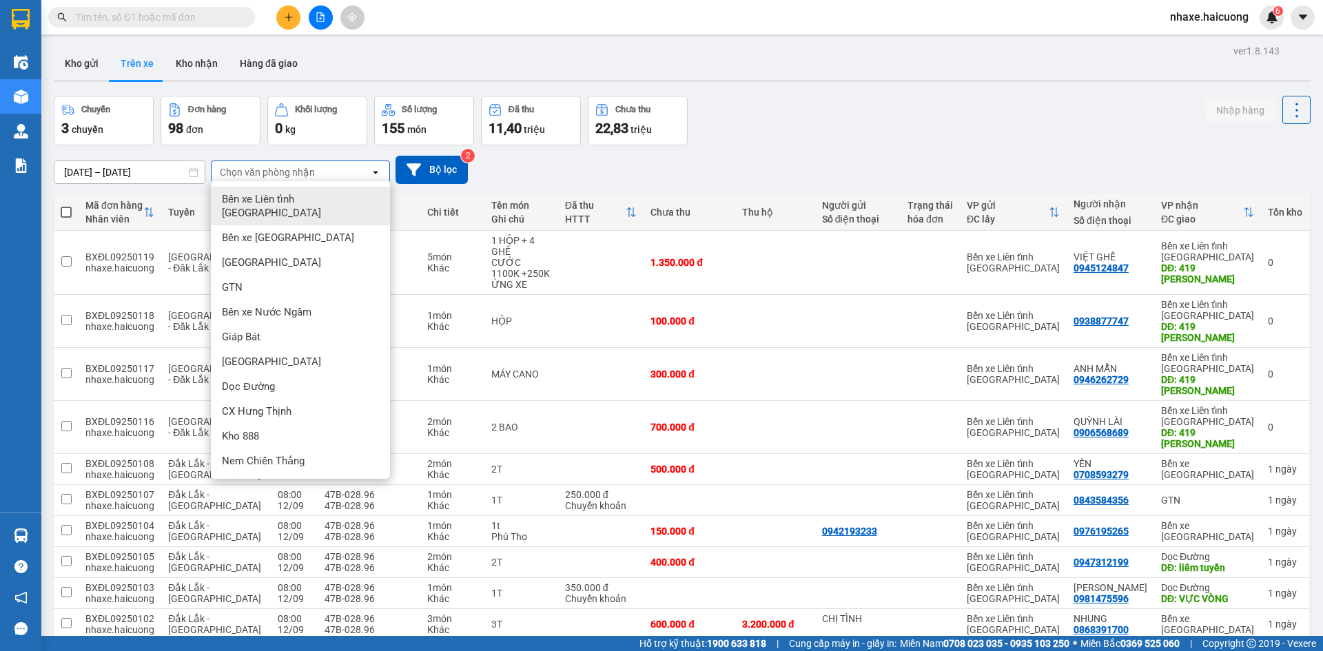
click at [303, 200] on span "Bến xe Liên [PERSON_NAME][GEOGRAPHIC_DATA]" at bounding box center [303, 206] width 163 height 28
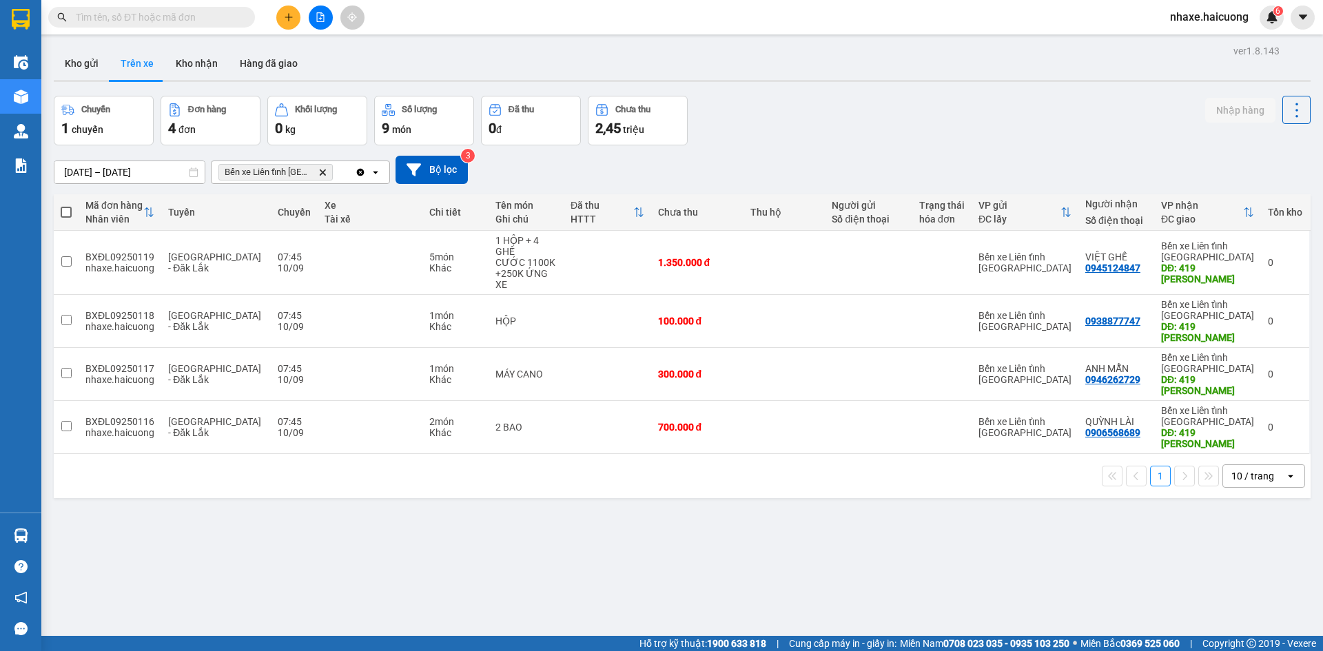
click at [65, 216] on span at bounding box center [66, 212] width 11 height 11
click at [66, 205] on input "checkbox" at bounding box center [66, 205] width 0 height 0
checkbox input "true"
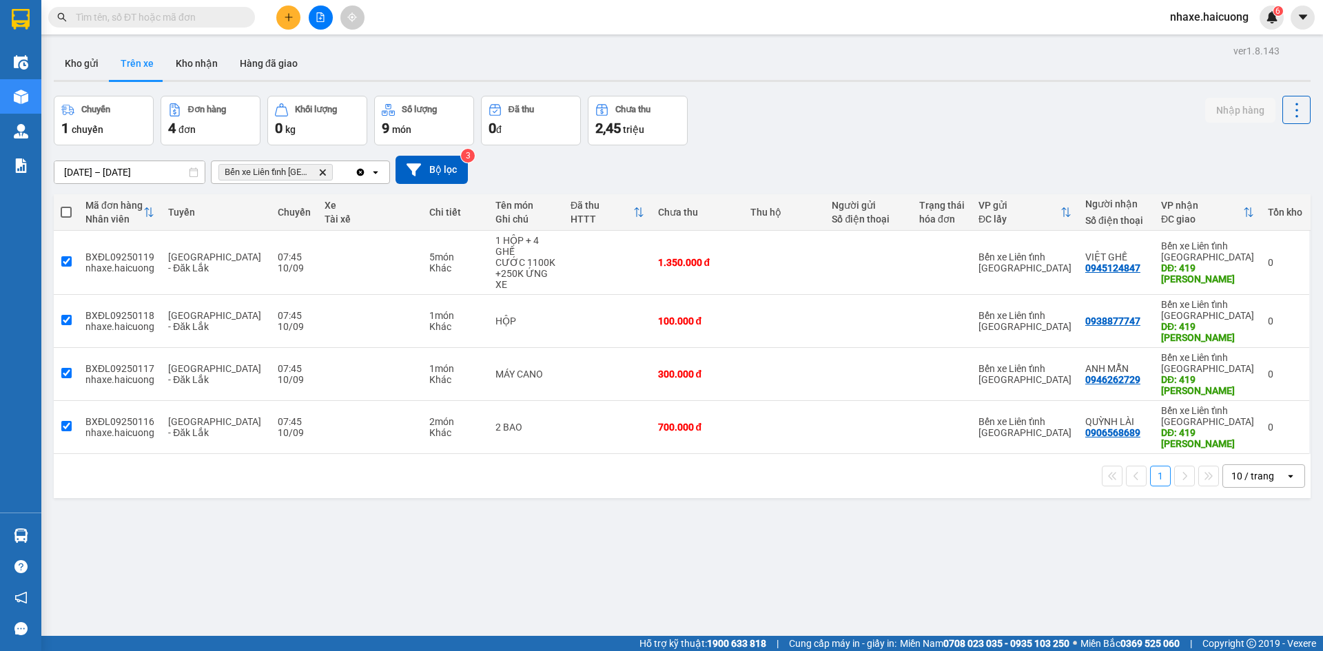
checkbox input "true"
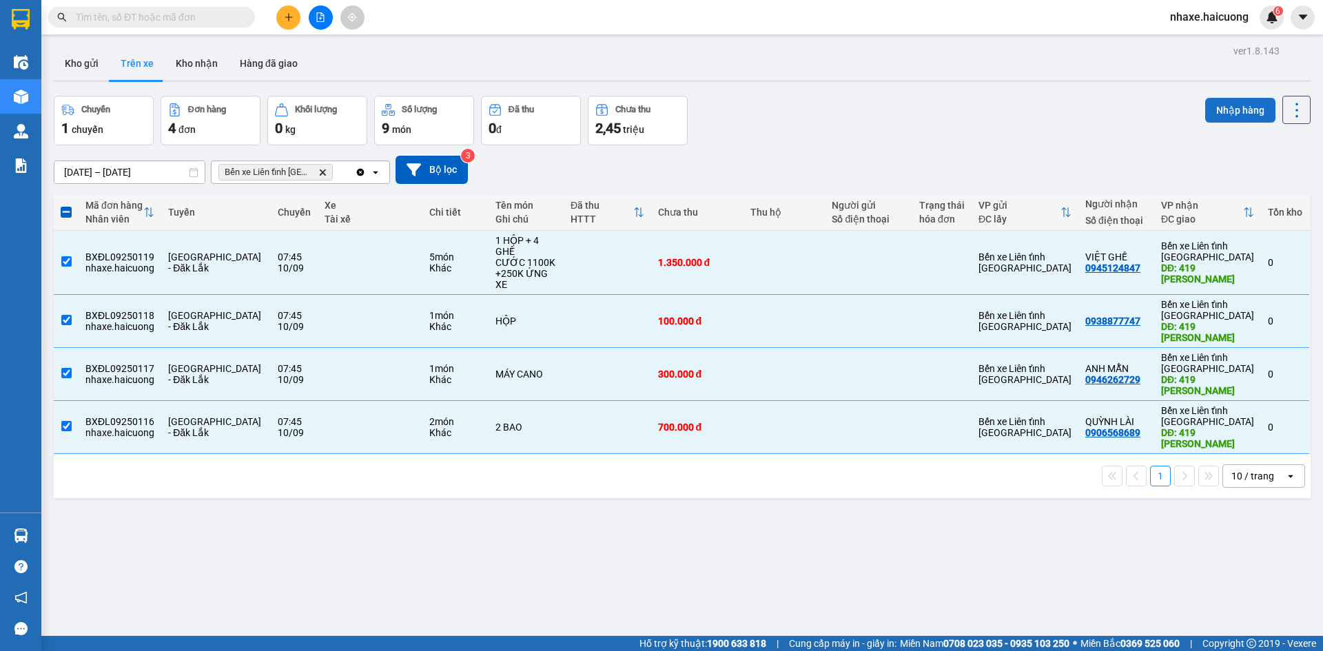
click at [1221, 113] on button "Nhập hàng" at bounding box center [1240, 110] width 70 height 25
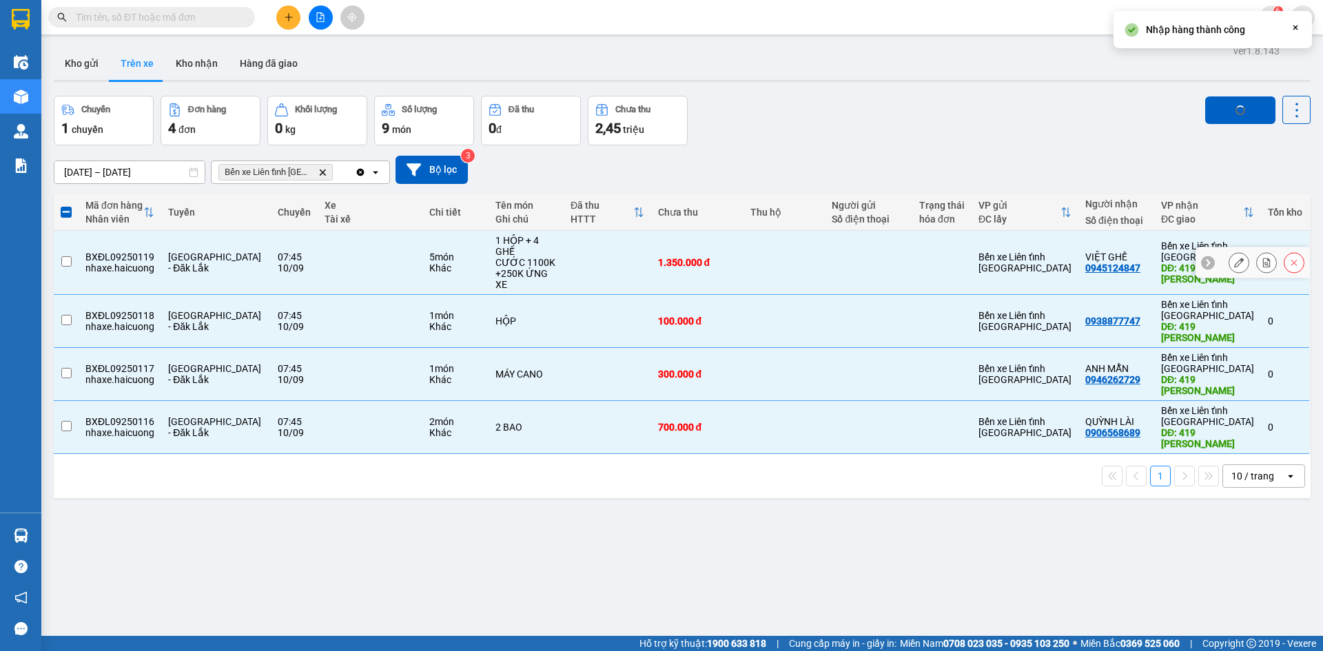
checkbox input "false"
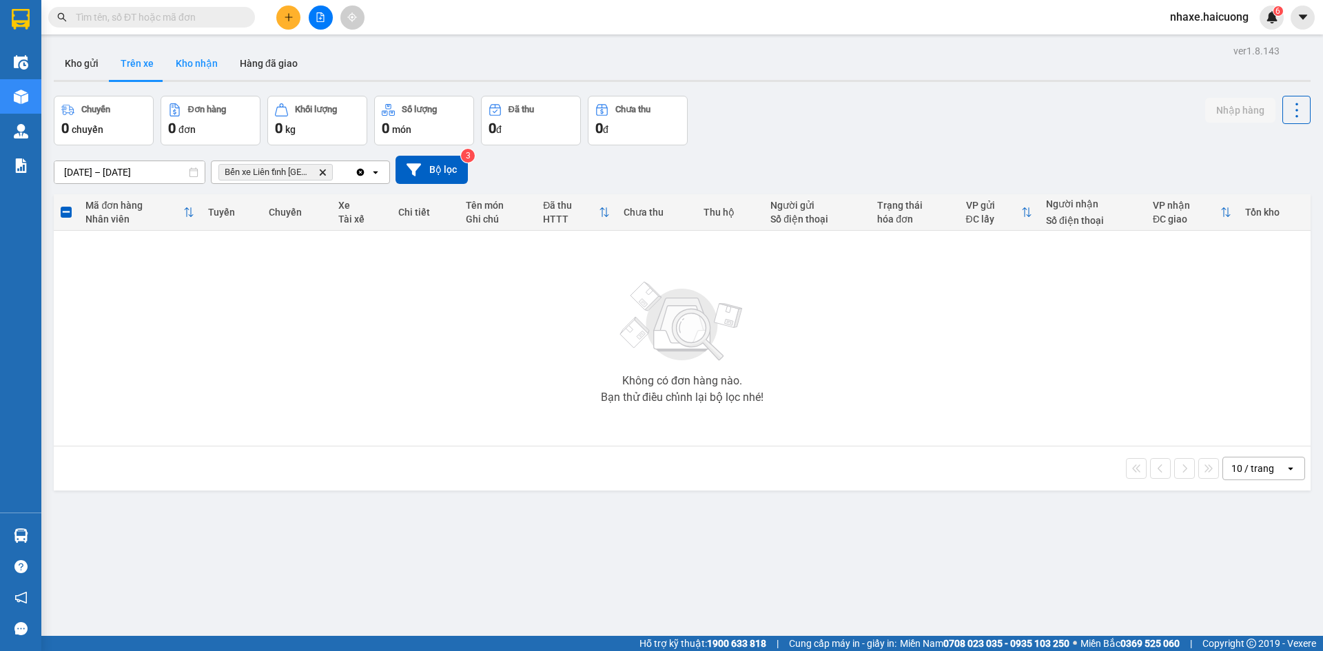
click at [208, 76] on button "Kho nhận" at bounding box center [197, 63] width 64 height 33
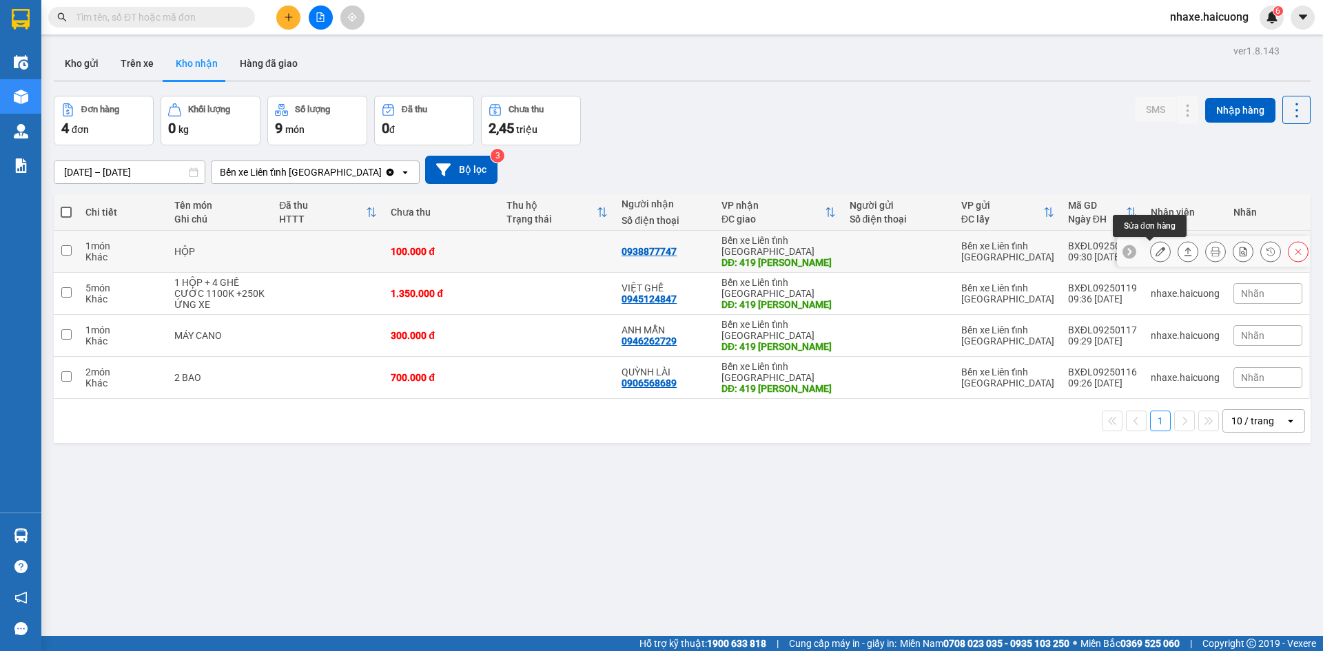
click at [1156, 256] on icon at bounding box center [1161, 252] width 10 height 10
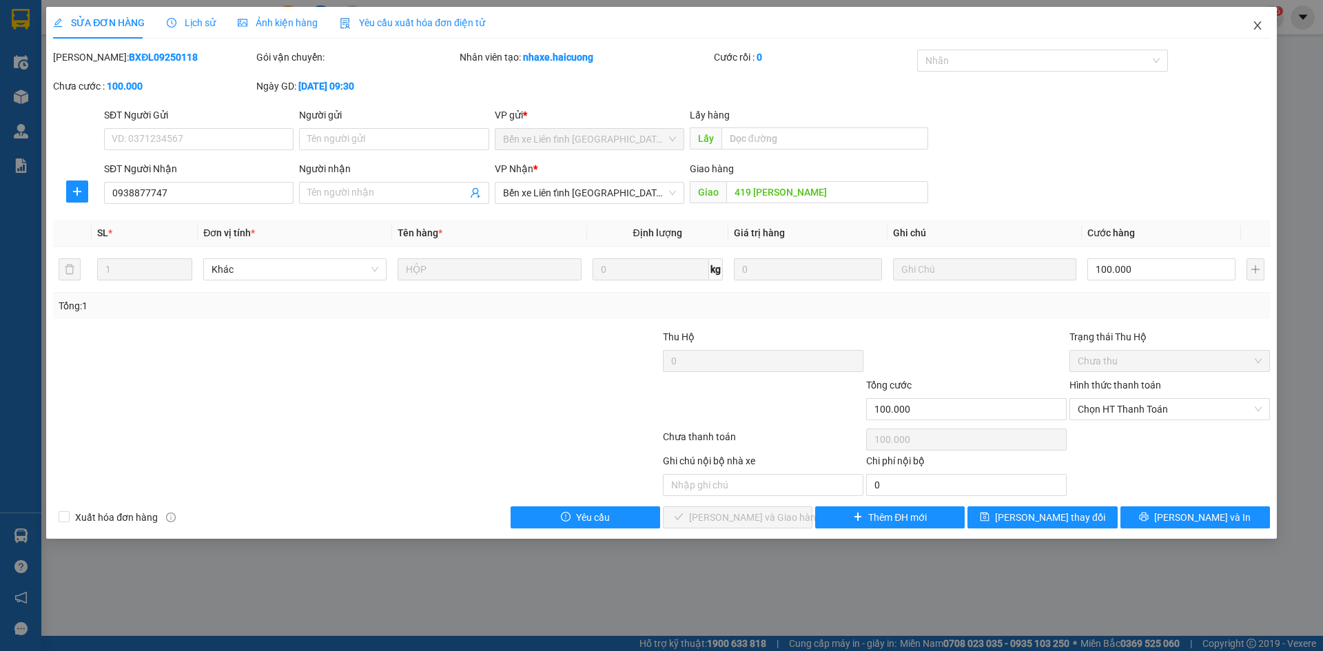
click at [1251, 28] on span "Close" at bounding box center [1257, 26] width 39 height 39
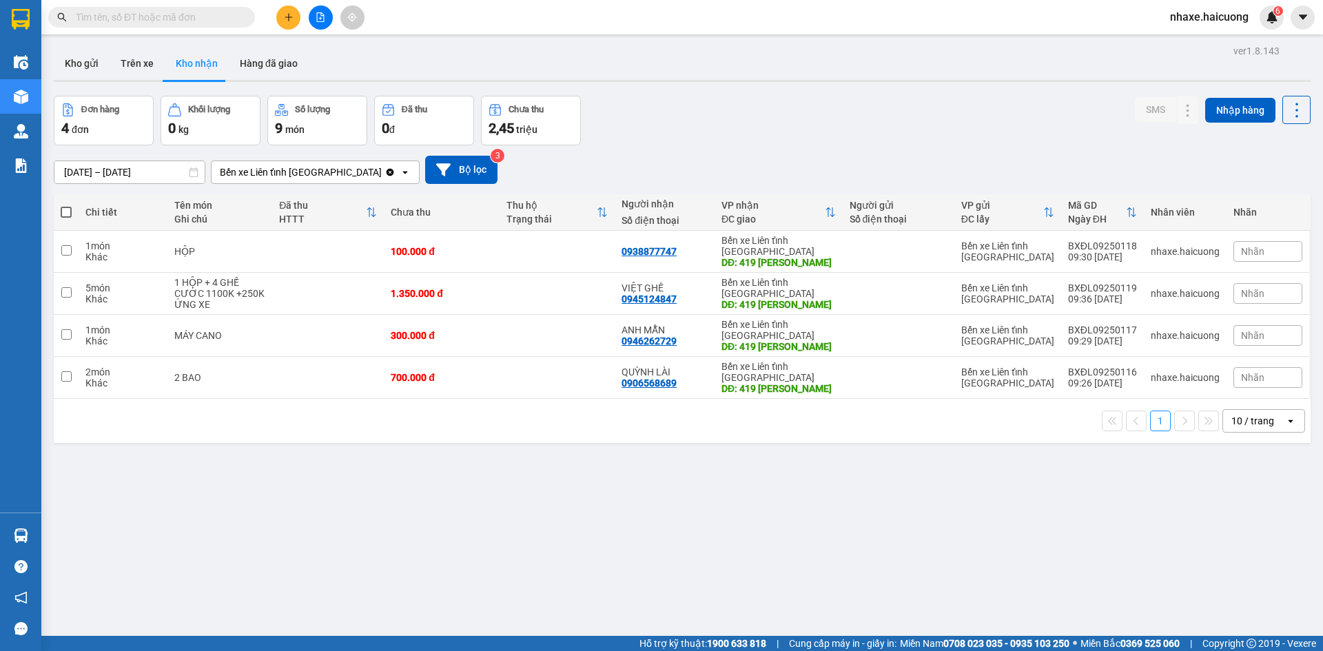
click at [1287, 21] on div "nhaxe.haicuong 6" at bounding box center [1241, 18] width 164 height 24
click at [1298, 21] on icon "caret-down" at bounding box center [1303, 17] width 12 height 12
click at [1231, 23] on span "nhaxe.haicuong" at bounding box center [1209, 16] width 101 height 17
click at [1217, 48] on span "Đăng xuất" at bounding box center [1216, 42] width 70 height 15
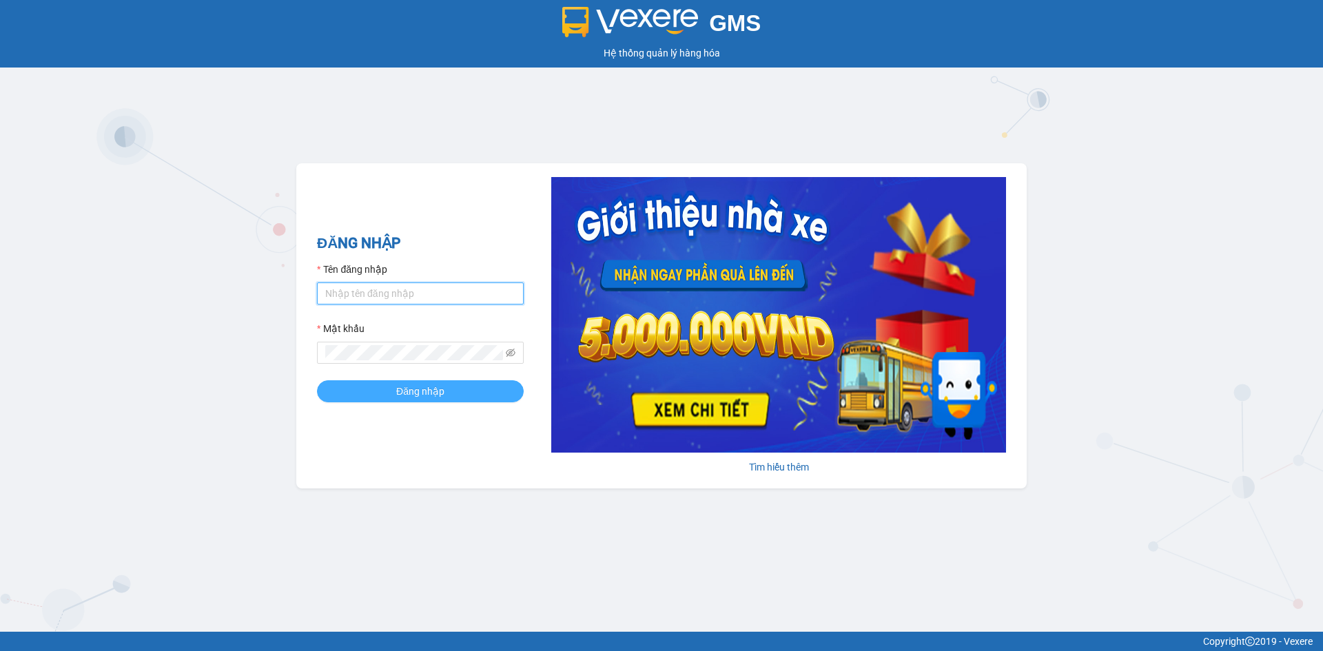
type input "nhaxe.haicuong"
click at [491, 391] on button "Đăng nhập" at bounding box center [420, 391] width 207 height 22
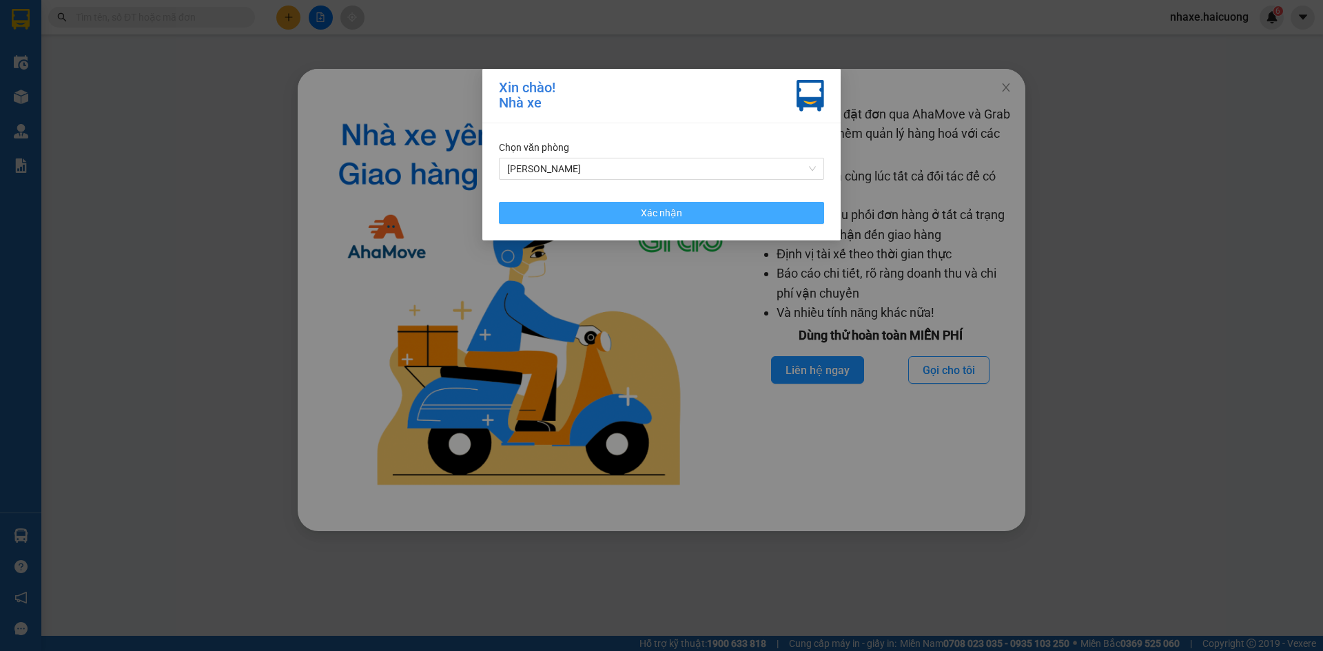
click at [681, 209] on button "Xác nhận" at bounding box center [661, 213] width 325 height 22
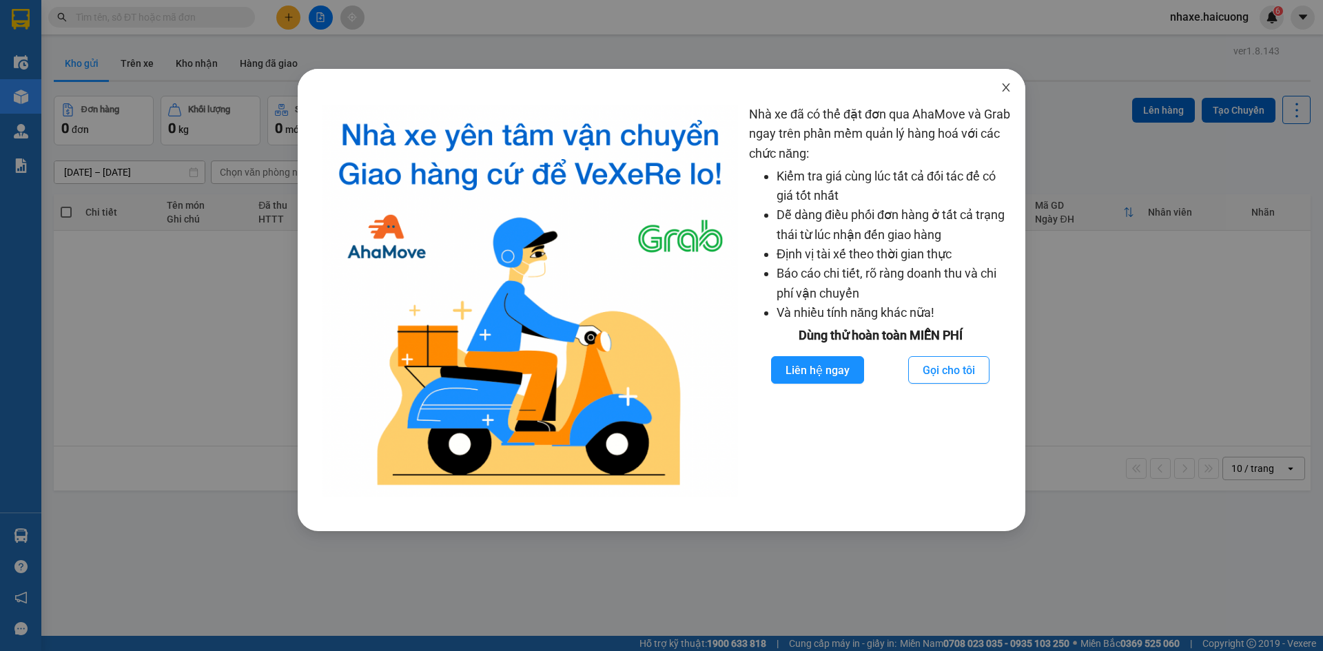
click at [994, 92] on span "Close" at bounding box center [1006, 88] width 39 height 39
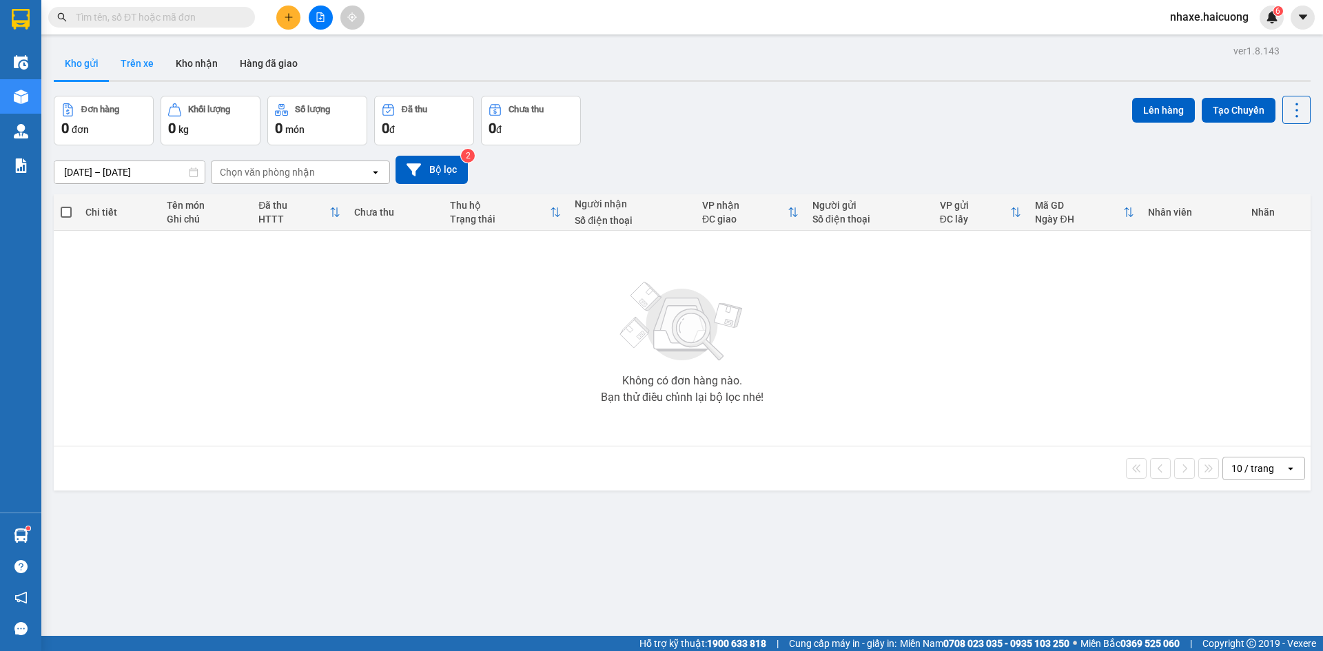
click at [150, 55] on button "Trên xe" at bounding box center [137, 63] width 55 height 33
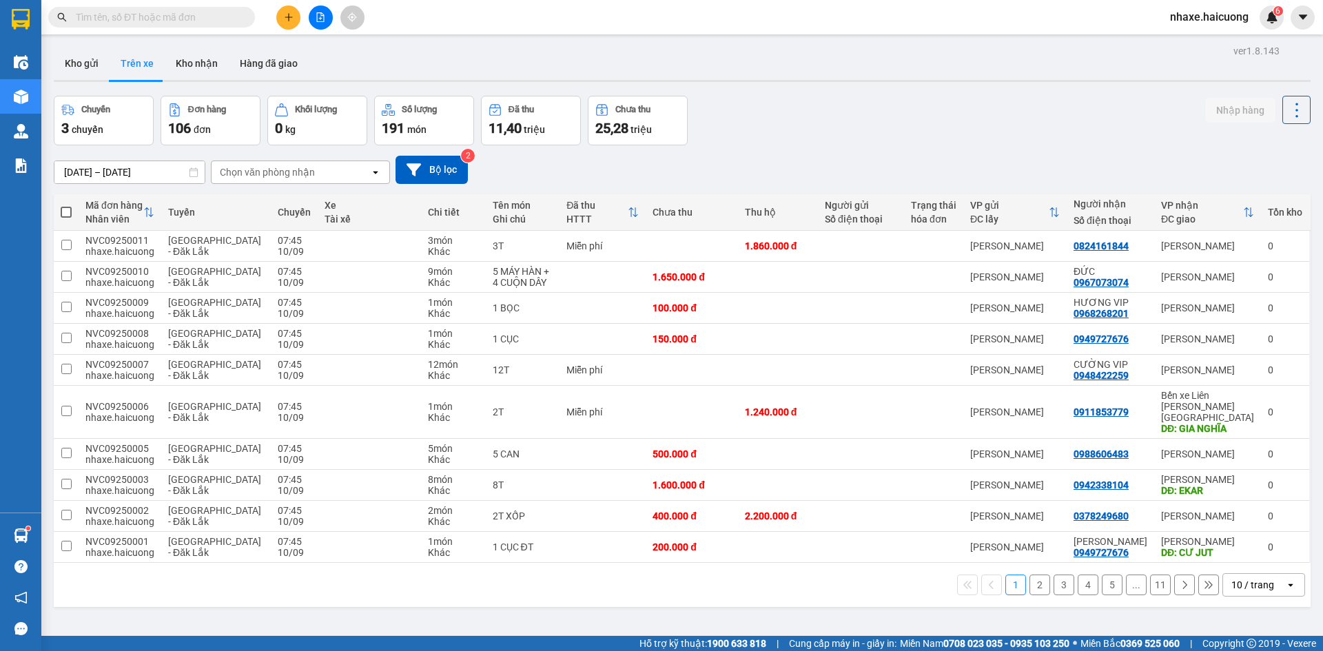
click at [160, 169] on input "[DATE] – [DATE]" at bounding box center [129, 172] width 150 height 22
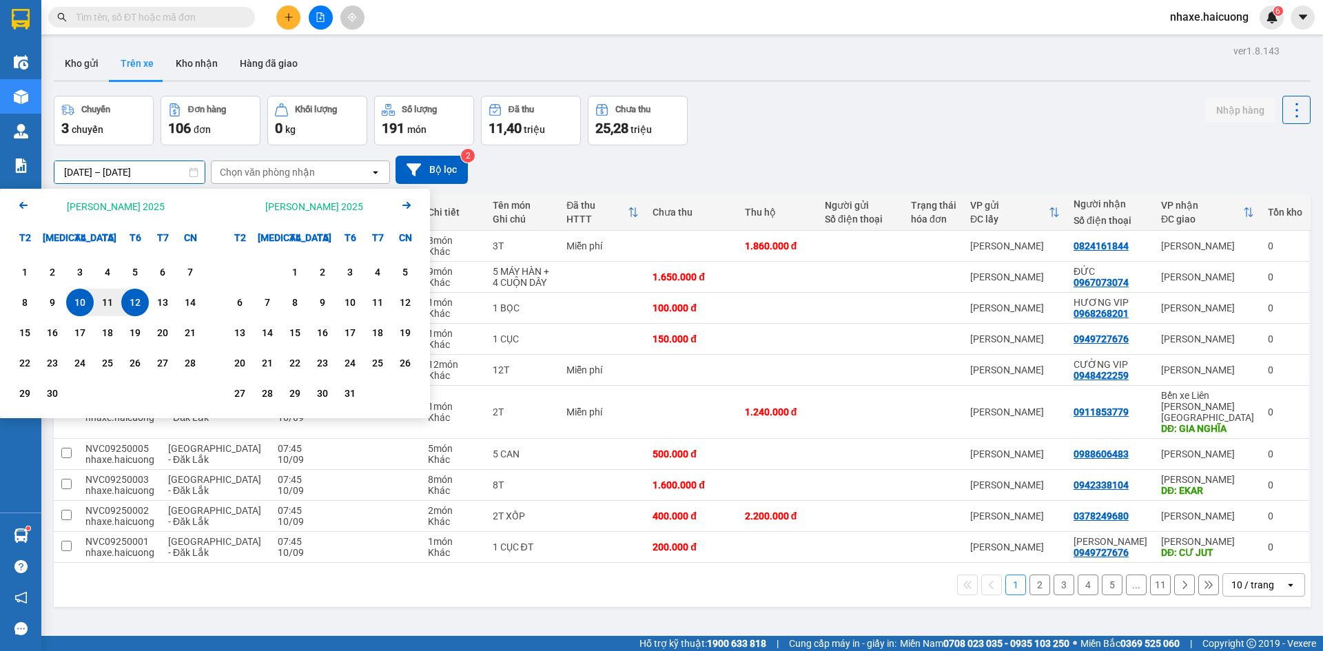
click at [619, 191] on div "10/09/2025 – 12/09/2025 Press the down arrow key to interact with the calendar …" at bounding box center [682, 169] width 1257 height 49
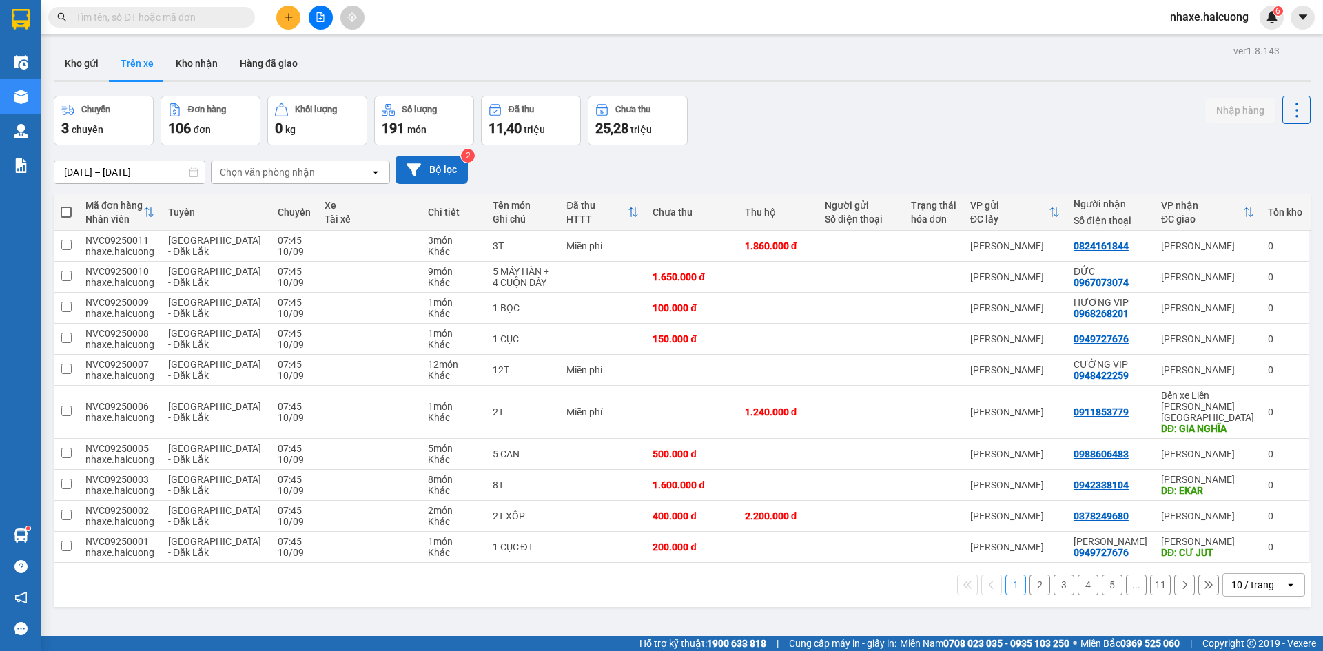
click at [438, 175] on button "Bộ lọc" at bounding box center [432, 170] width 72 height 28
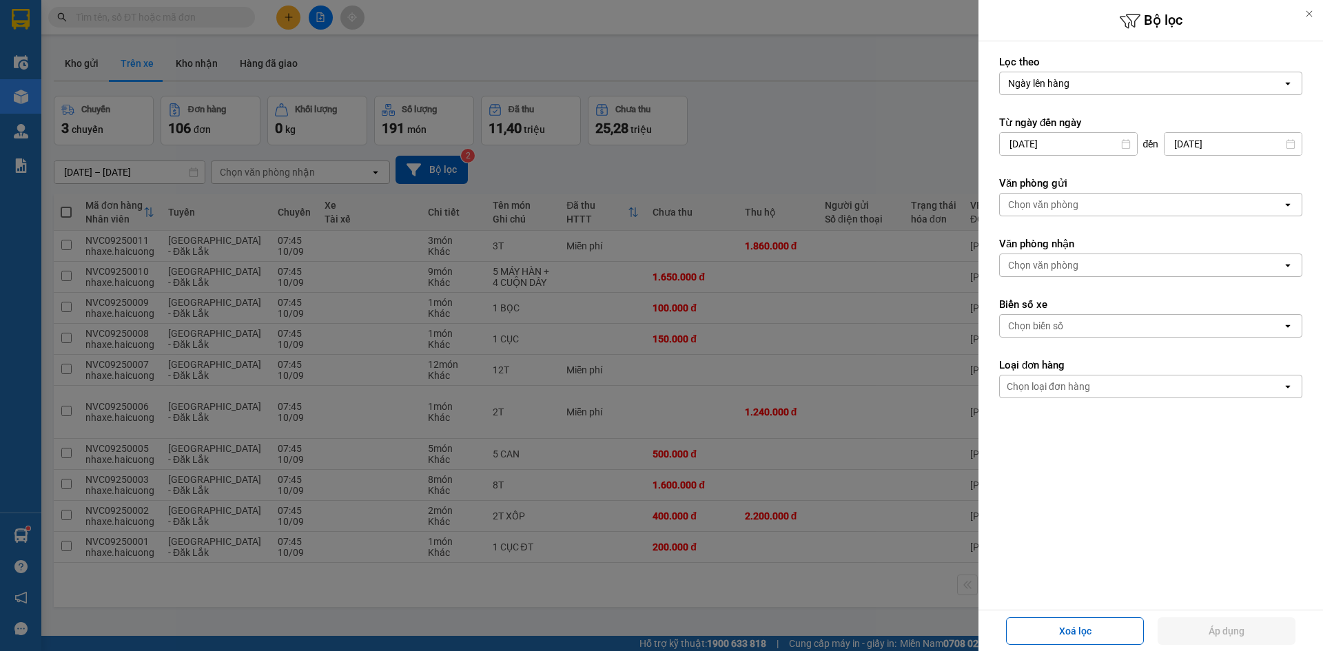
click at [1041, 93] on div "Ngày lên hàng" at bounding box center [1141, 83] width 283 height 22
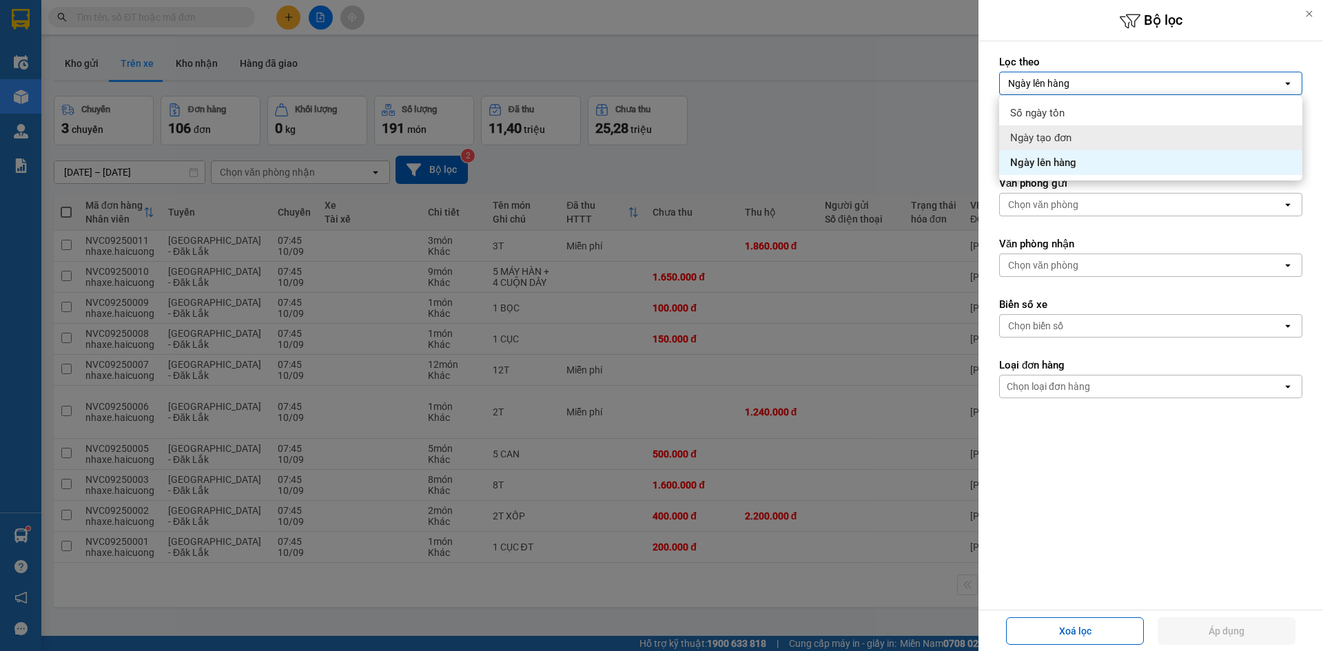
click at [1072, 136] on span "Ngày tạo đơn" at bounding box center [1040, 138] width 61 height 14
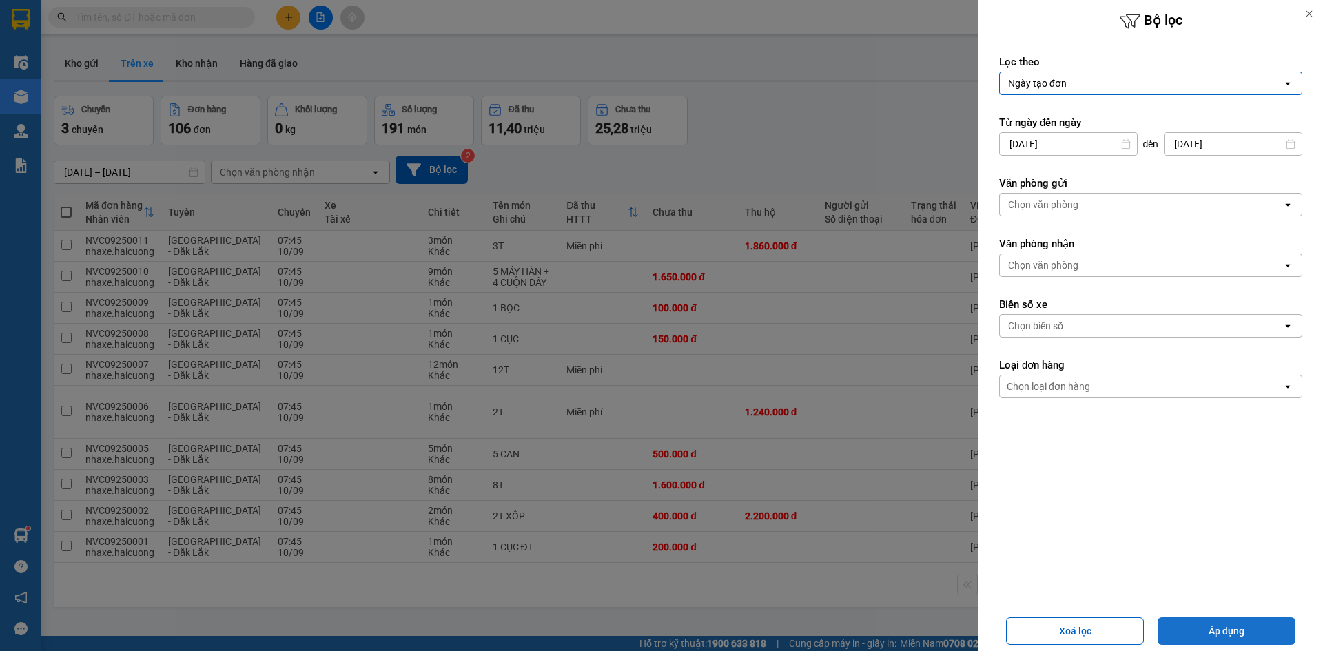
click at [1247, 636] on button "Áp dụng" at bounding box center [1227, 631] width 138 height 28
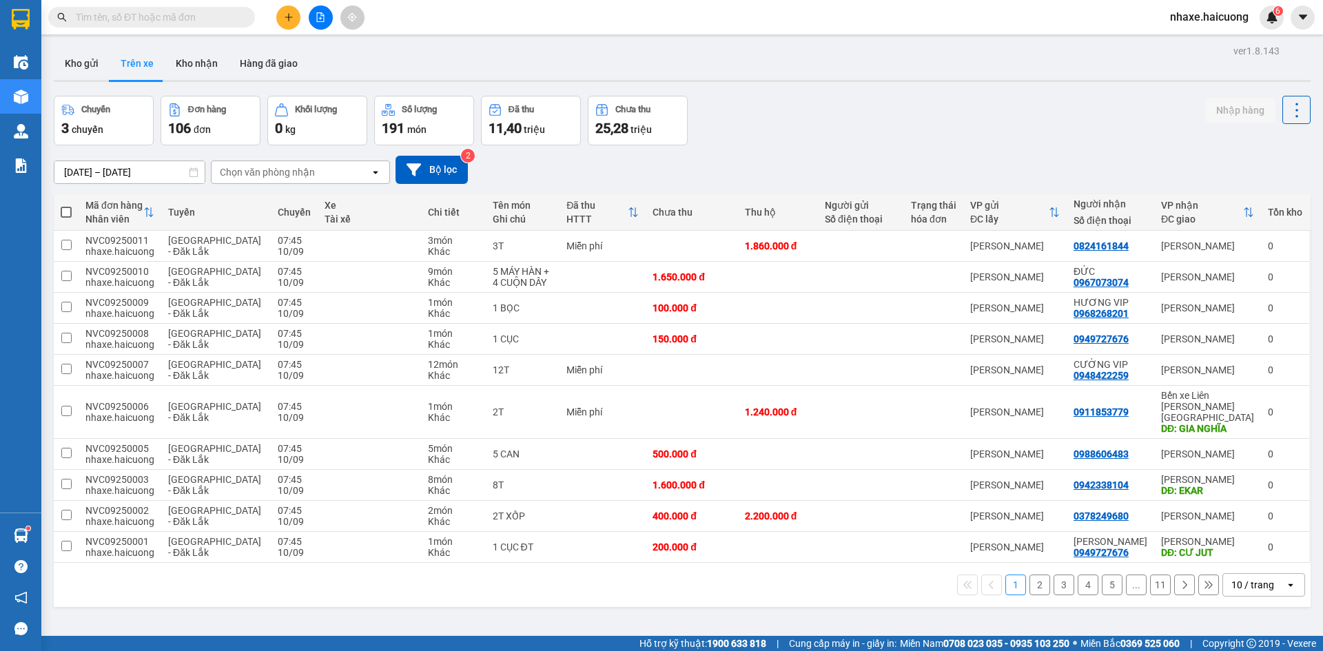
click at [305, 172] on div "Chọn văn phòng nhận" at bounding box center [267, 172] width 95 height 14
click at [159, 172] on input "[DATE] – [DATE]" at bounding box center [129, 172] width 150 height 22
click at [464, 156] on sup "2" at bounding box center [468, 156] width 14 height 14
click at [463, 165] on button "Bộ lọc" at bounding box center [432, 170] width 72 height 28
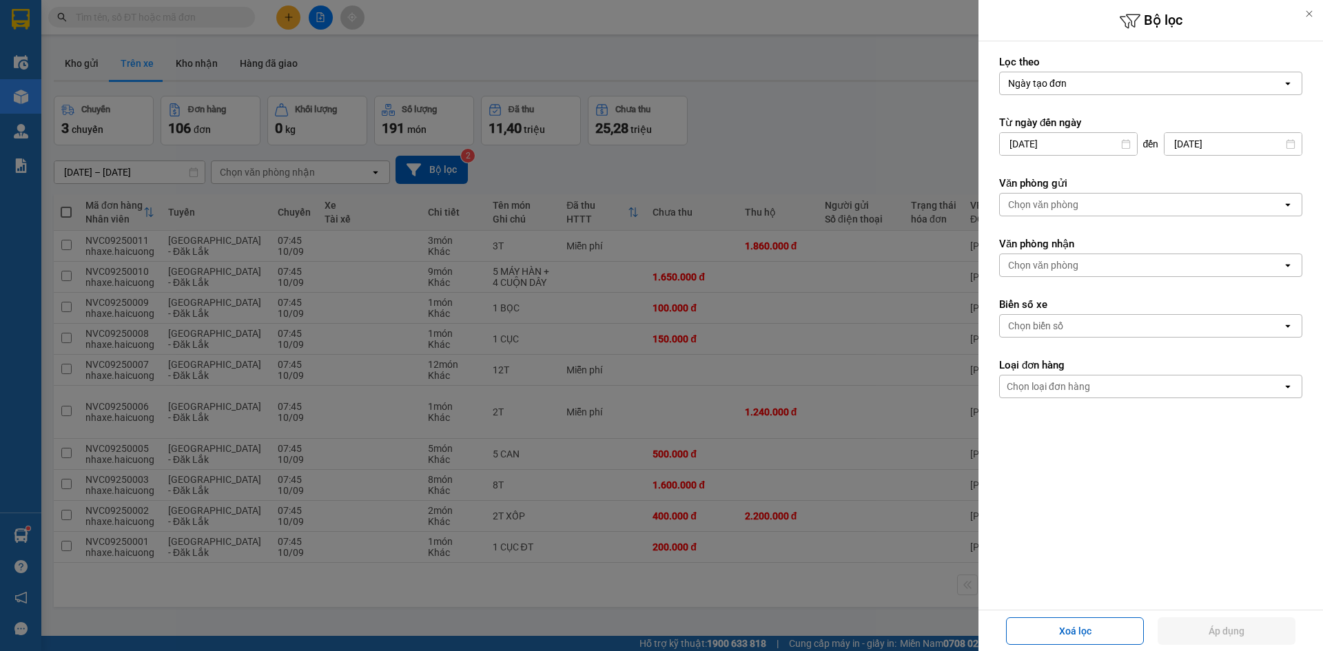
click at [1058, 88] on div "Ngày tạo đơn" at bounding box center [1037, 83] width 59 height 14
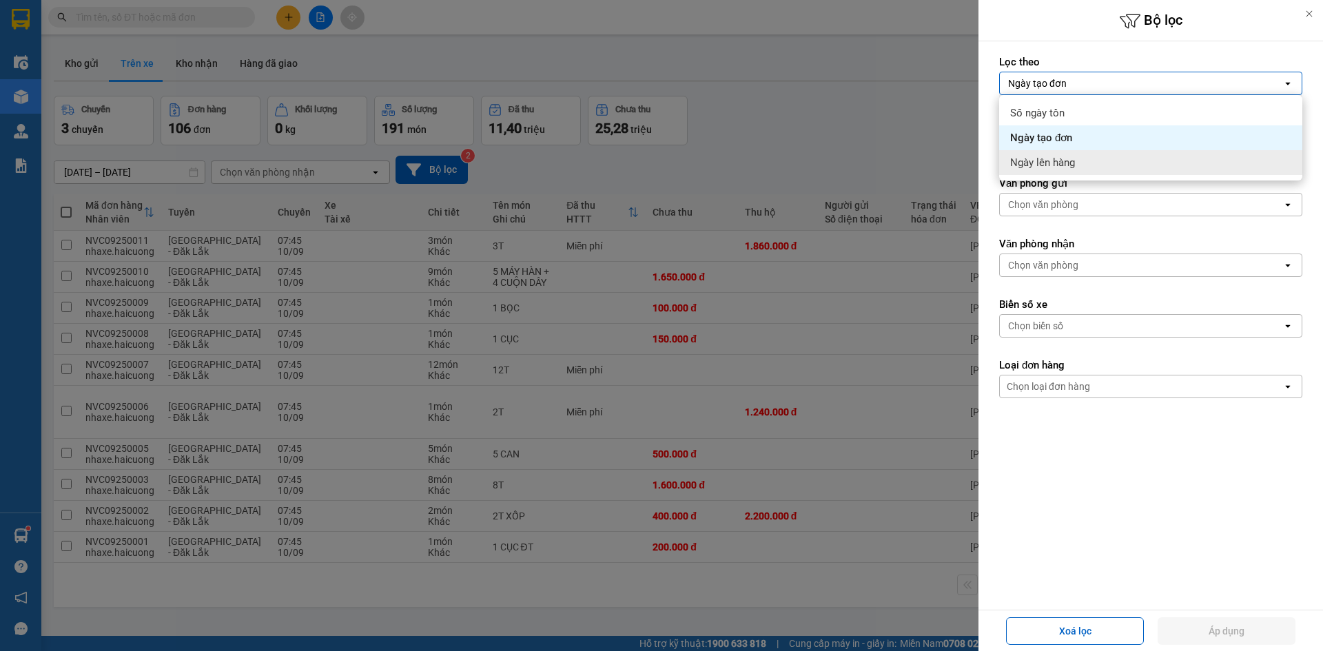
click at [1079, 159] on div "Ngày lên hàng" at bounding box center [1150, 162] width 303 height 25
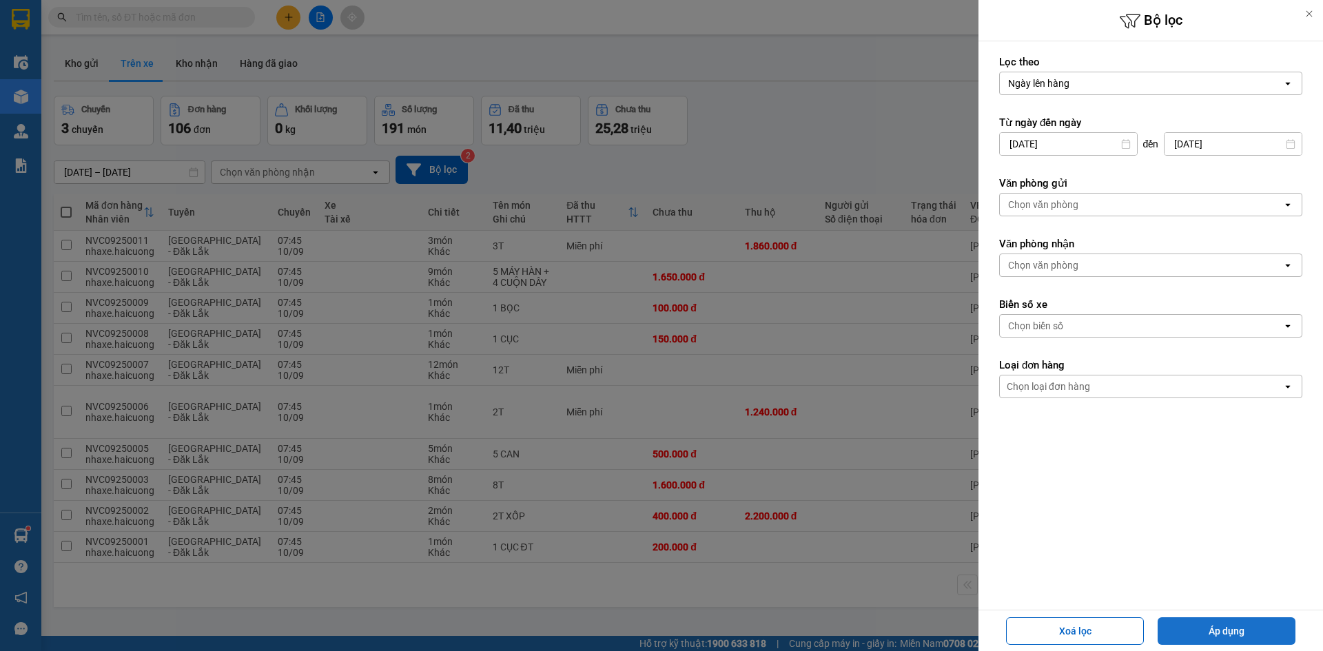
click at [1245, 630] on button "Áp dụng" at bounding box center [1227, 631] width 138 height 28
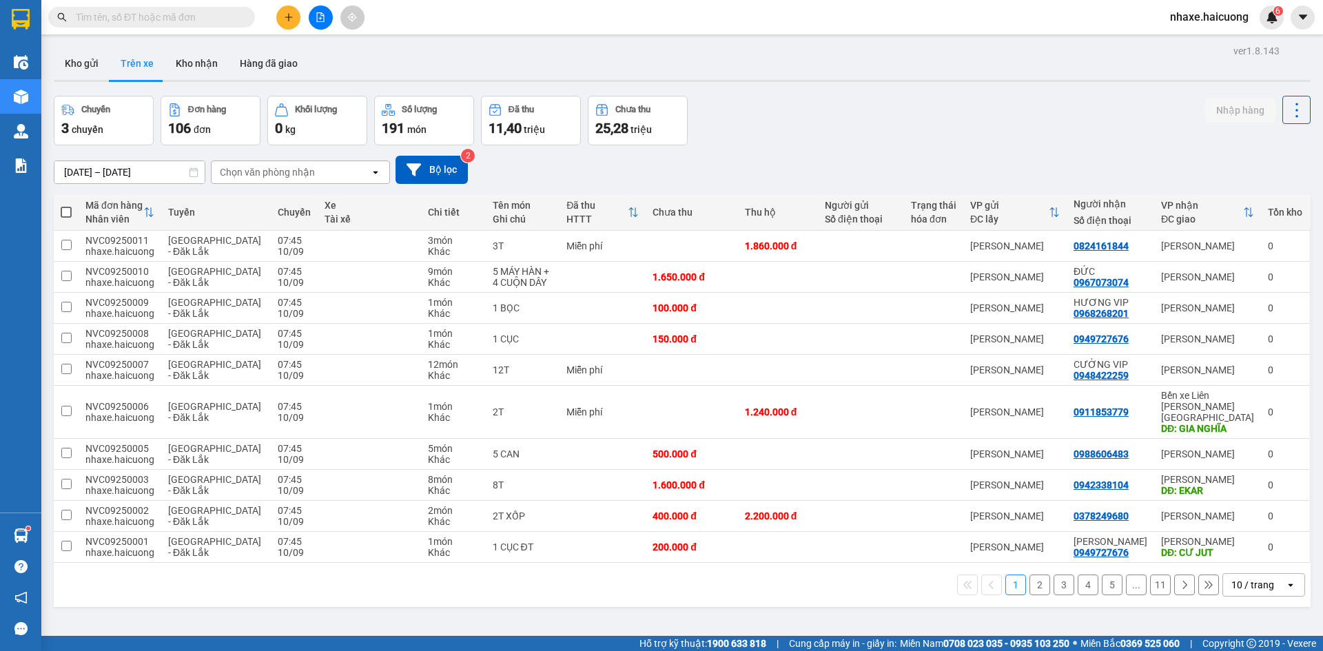
click at [293, 172] on div "Chọn văn phòng nhận" at bounding box center [267, 172] width 95 height 14
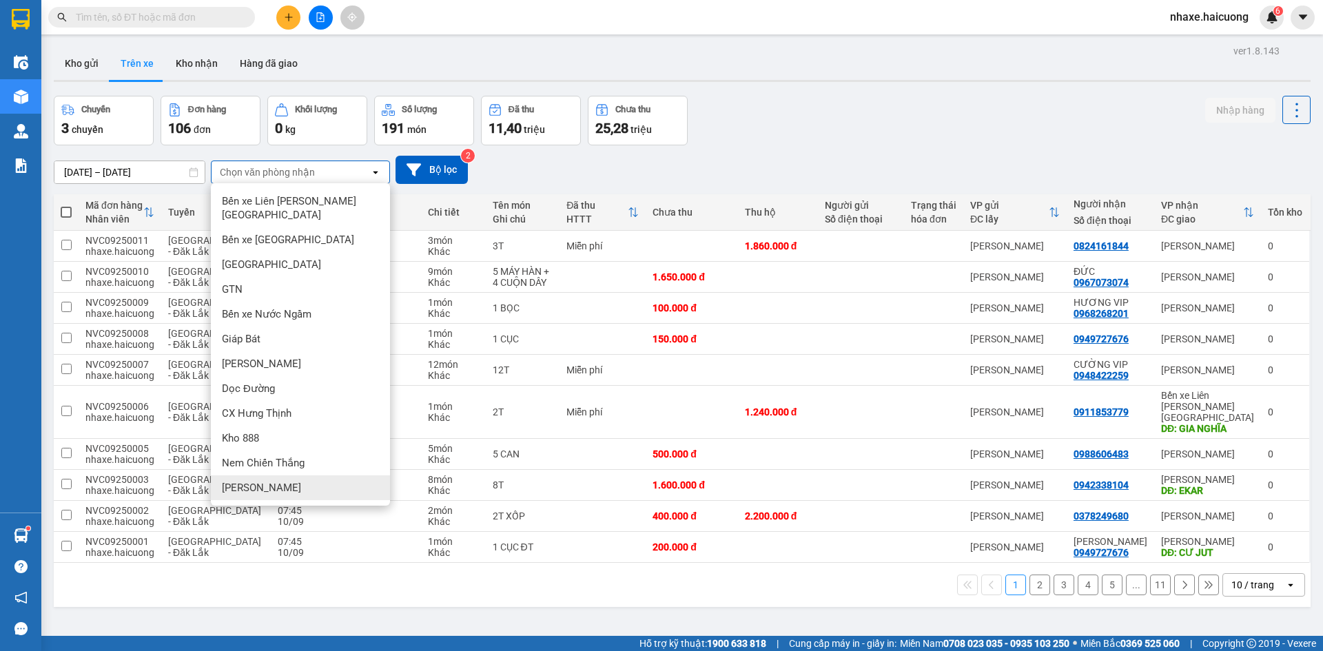
click at [341, 475] on div "VP Nguyễn Văn Cừ" at bounding box center [300, 487] width 179 height 25
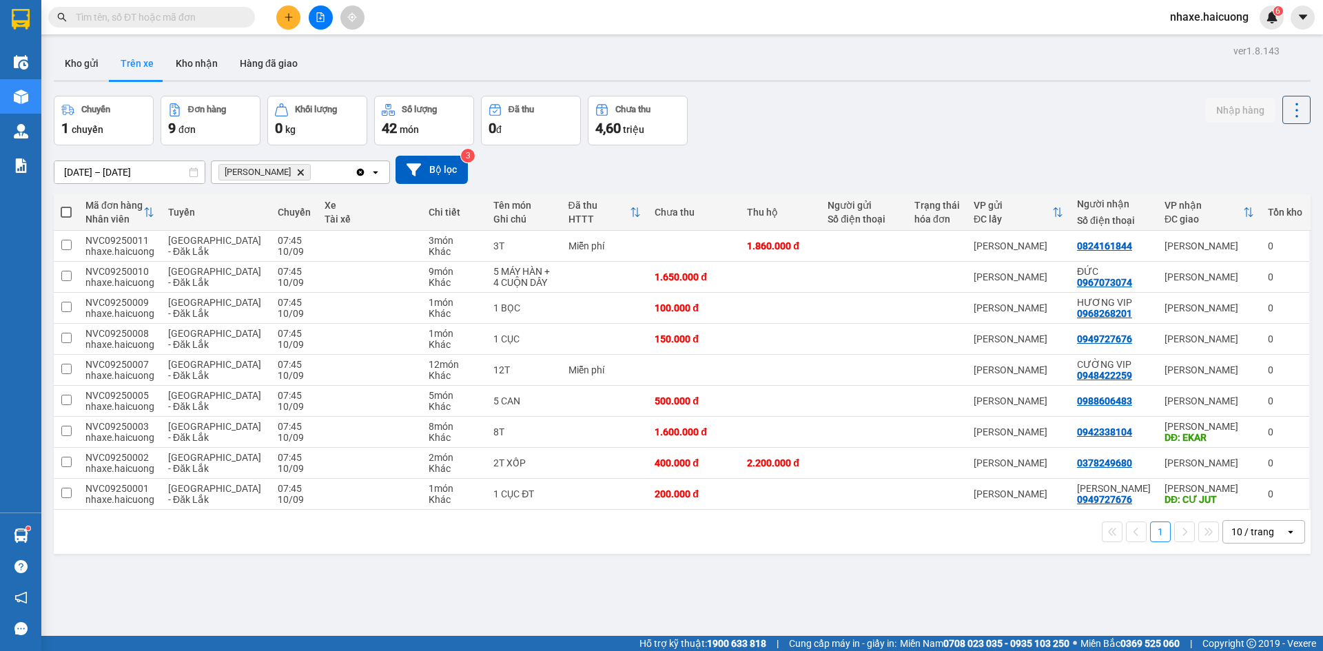
click at [1285, 529] on icon "open" at bounding box center [1290, 531] width 11 height 11
click at [1234, 502] on span "100 / trang" at bounding box center [1248, 502] width 50 height 14
click at [68, 210] on span at bounding box center [66, 212] width 11 height 11
click at [66, 205] on input "checkbox" at bounding box center [66, 205] width 0 height 0
checkbox input "true"
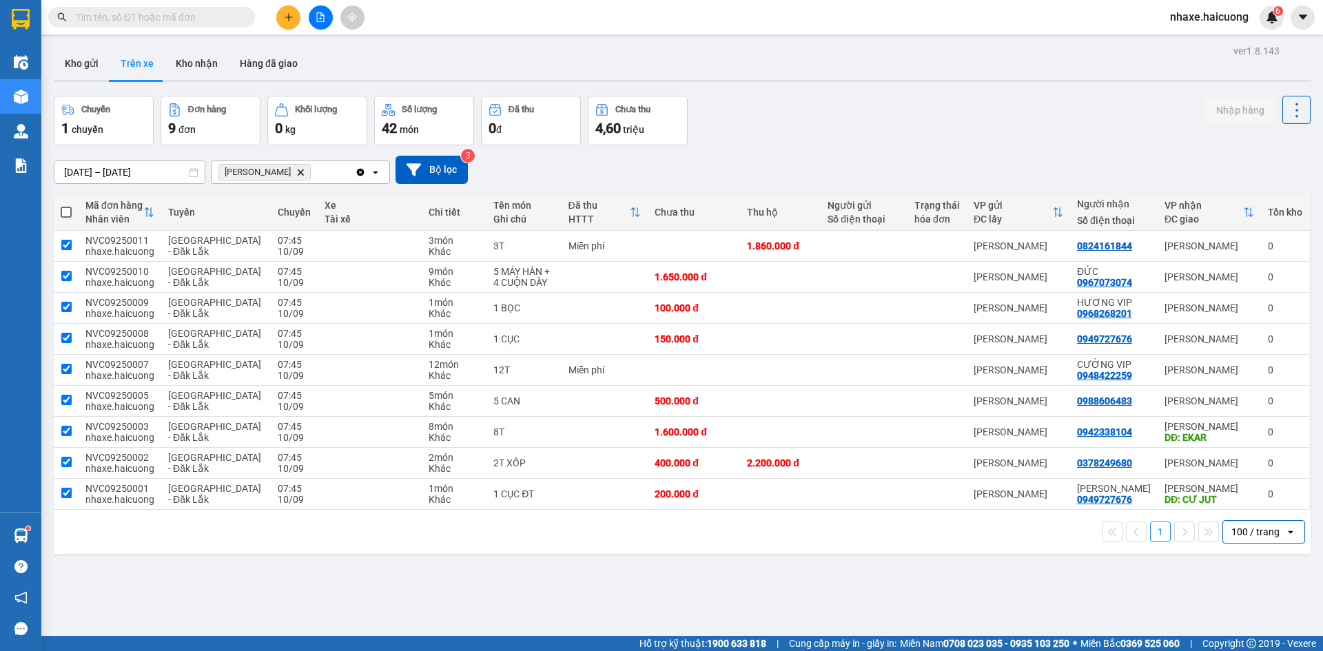
checkbox input "true"
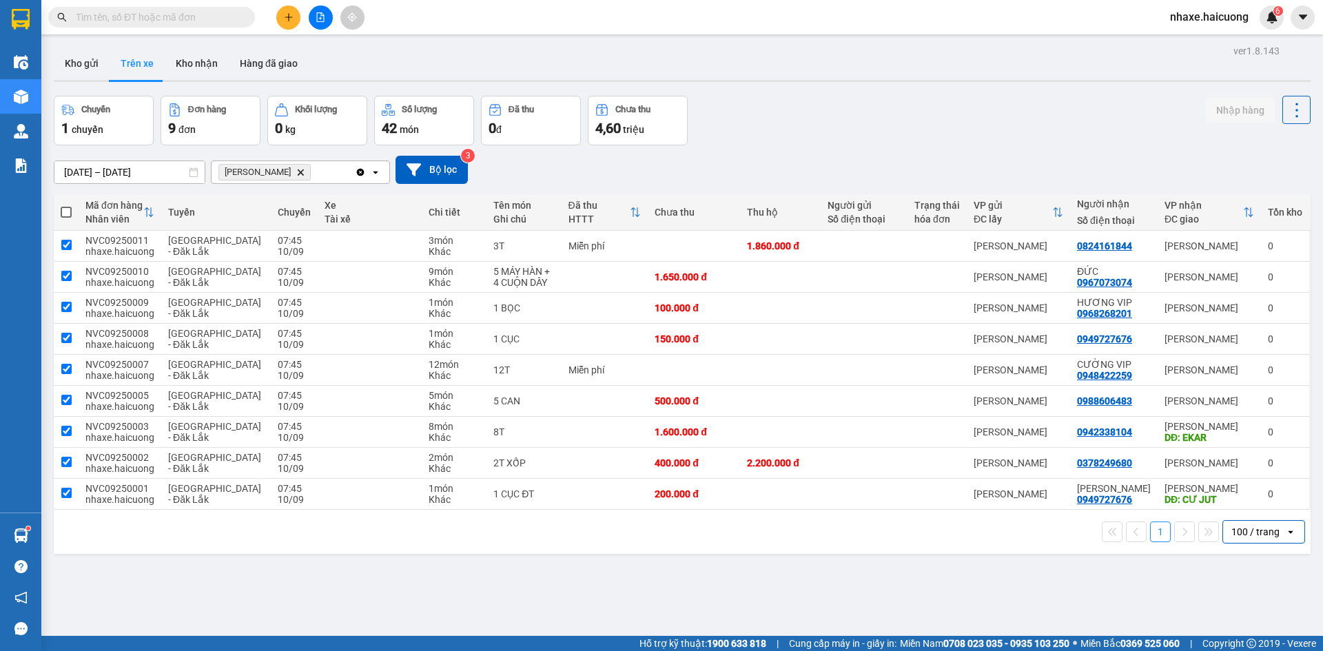
checkbox input "true"
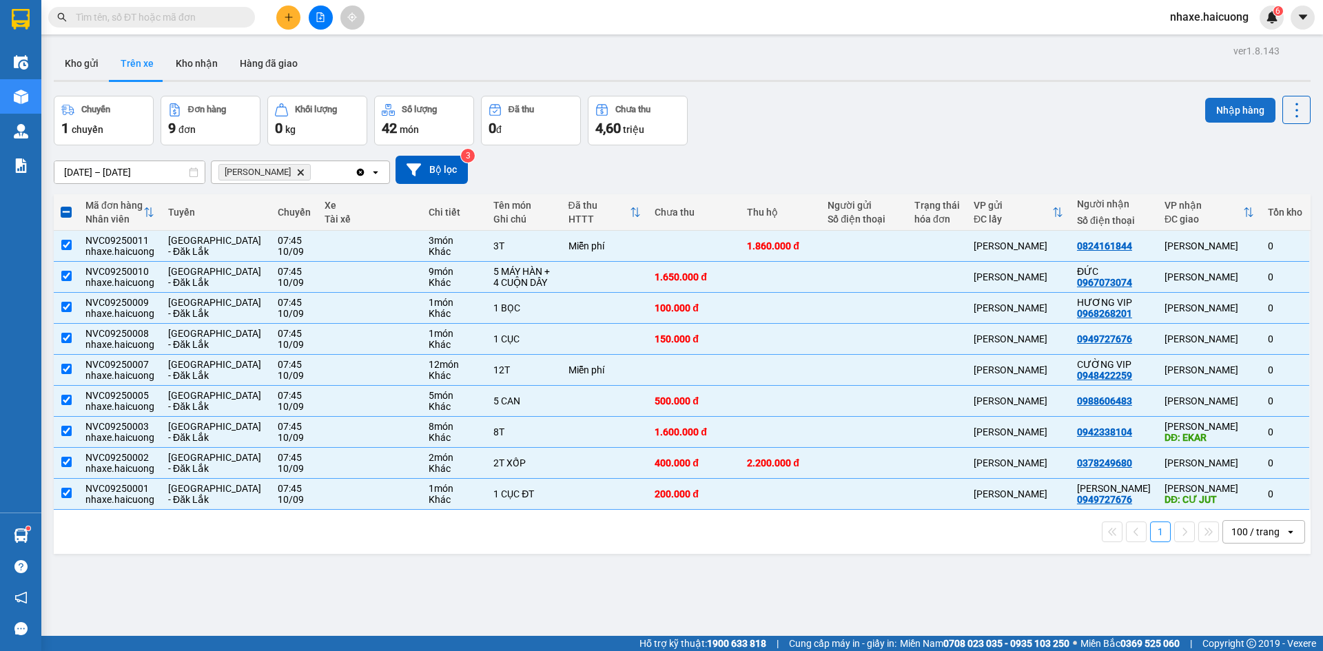
click at [1227, 117] on button "Nhập hàng" at bounding box center [1240, 110] width 70 height 25
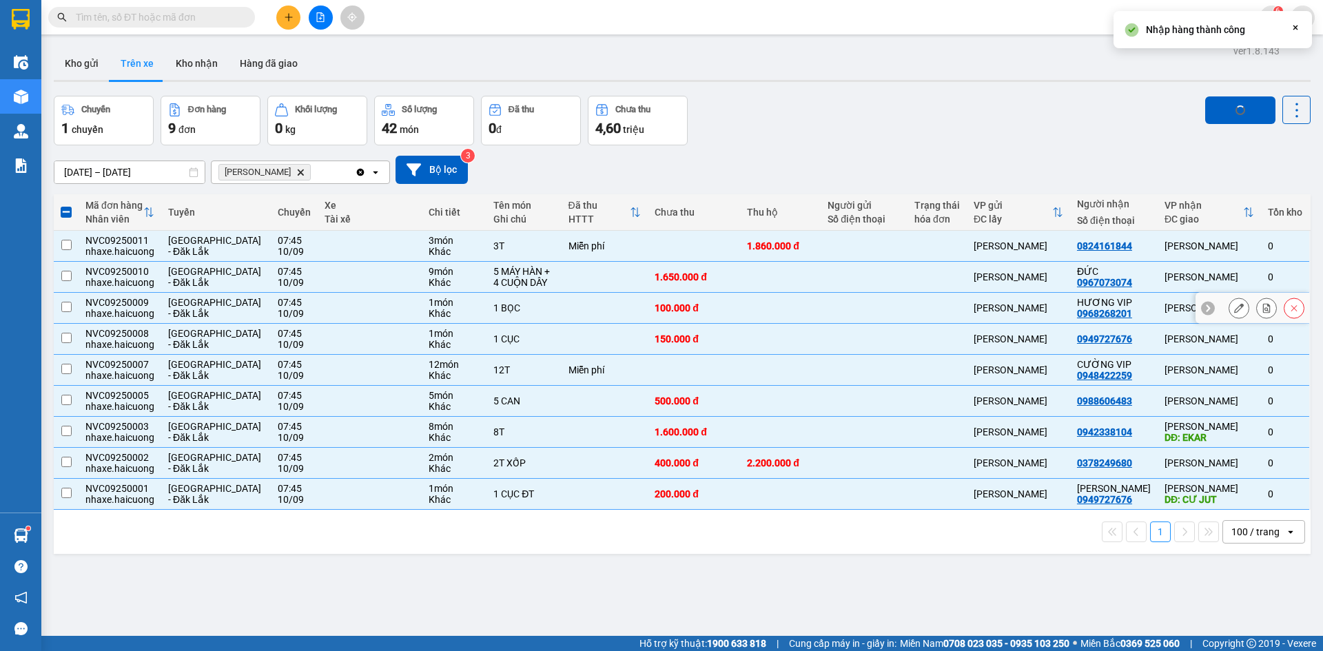
checkbox input "false"
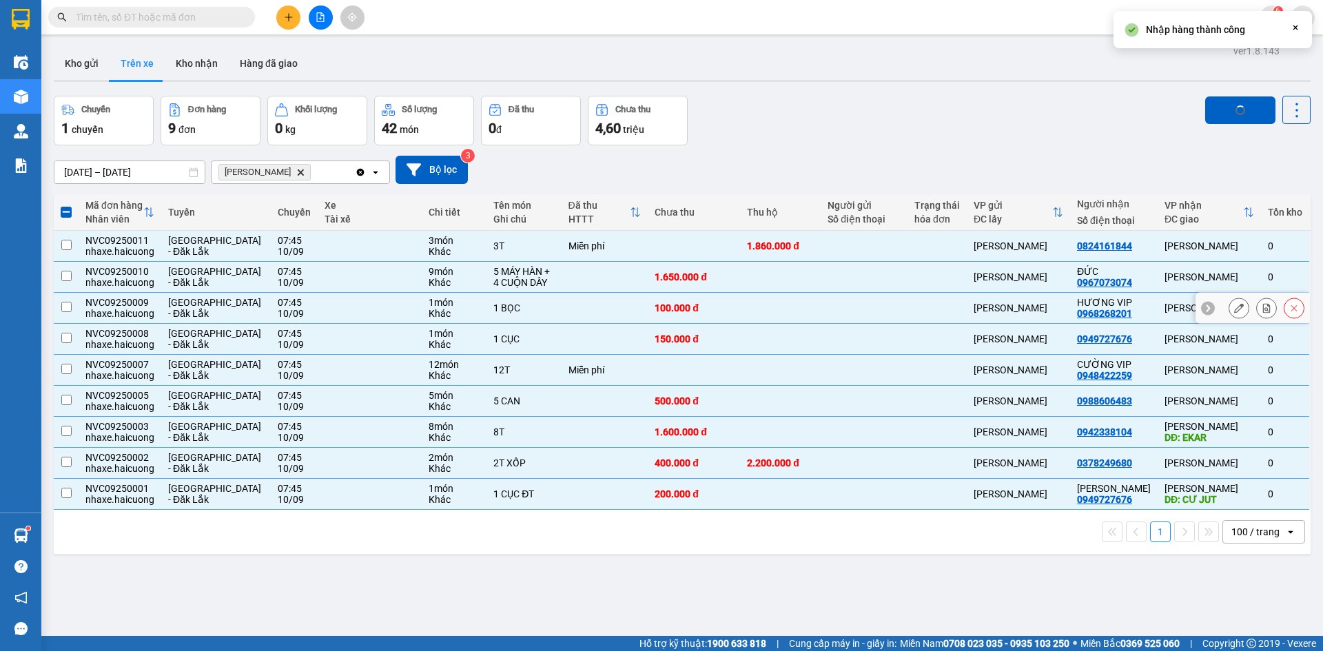
checkbox input "false"
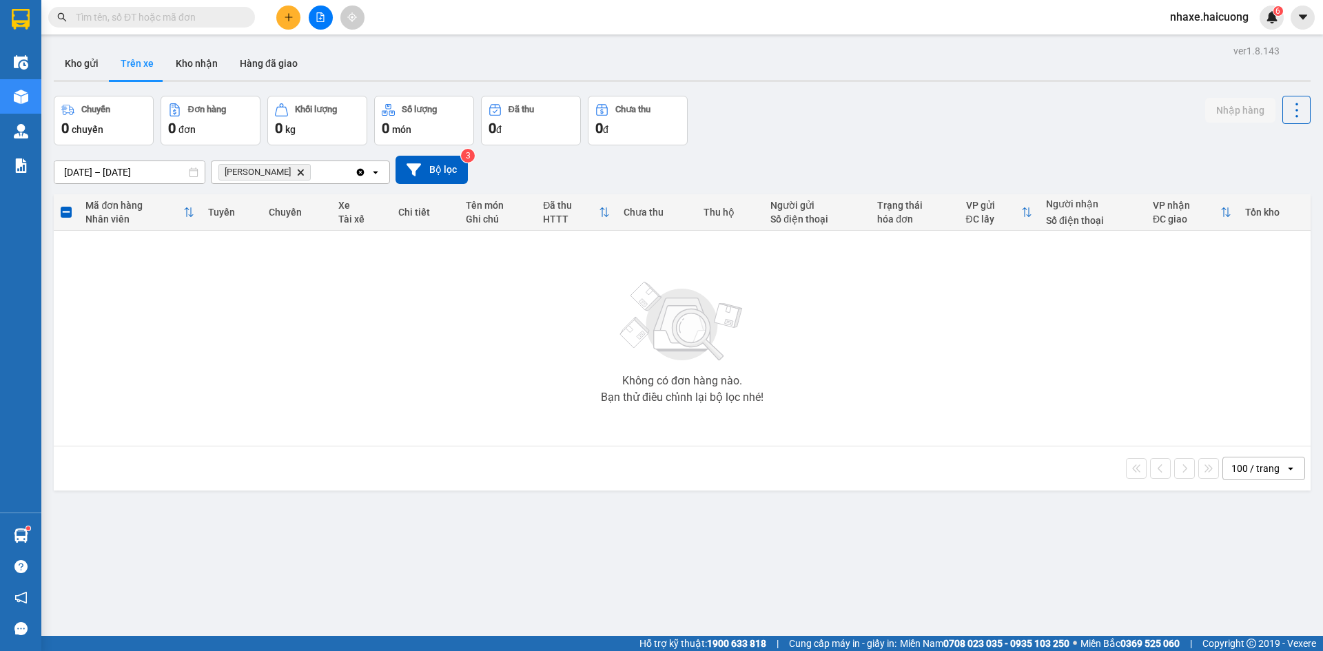
click at [309, 176] on span "VP Nguyễn Văn Cừ Delete" at bounding box center [264, 172] width 92 height 17
click at [305, 176] on icon "Delete" at bounding box center [300, 172] width 8 height 8
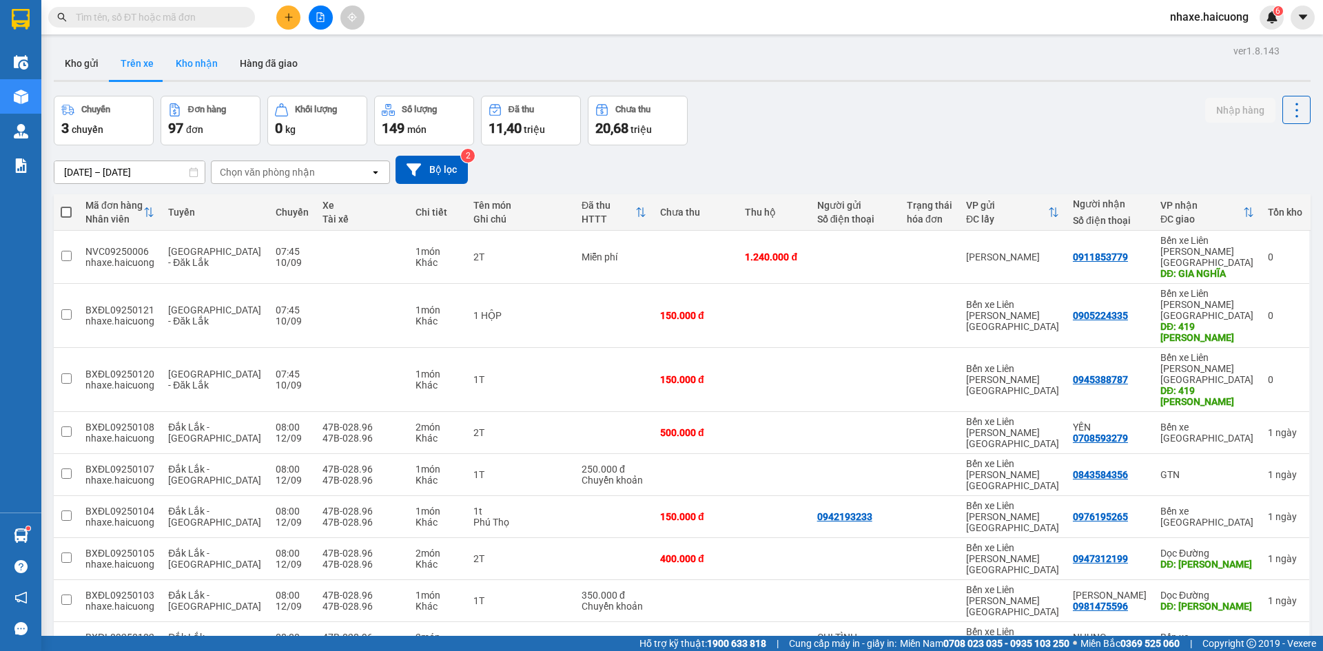
click at [196, 74] on button "Kho nhận" at bounding box center [197, 63] width 64 height 33
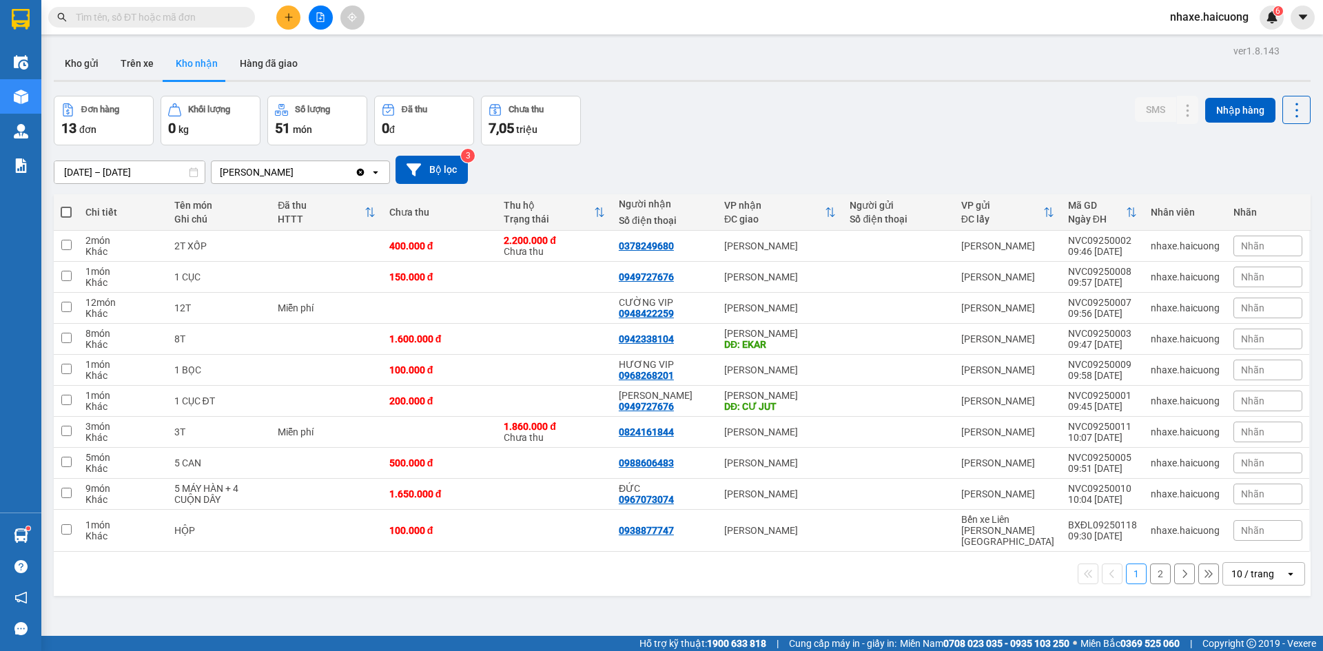
click at [1268, 563] on div "10 / trang" at bounding box center [1254, 574] width 62 height 22
click at [1231, 532] on span "100 / trang" at bounding box center [1248, 533] width 50 height 14
